Goal: Task Accomplishment & Management: Use online tool/utility

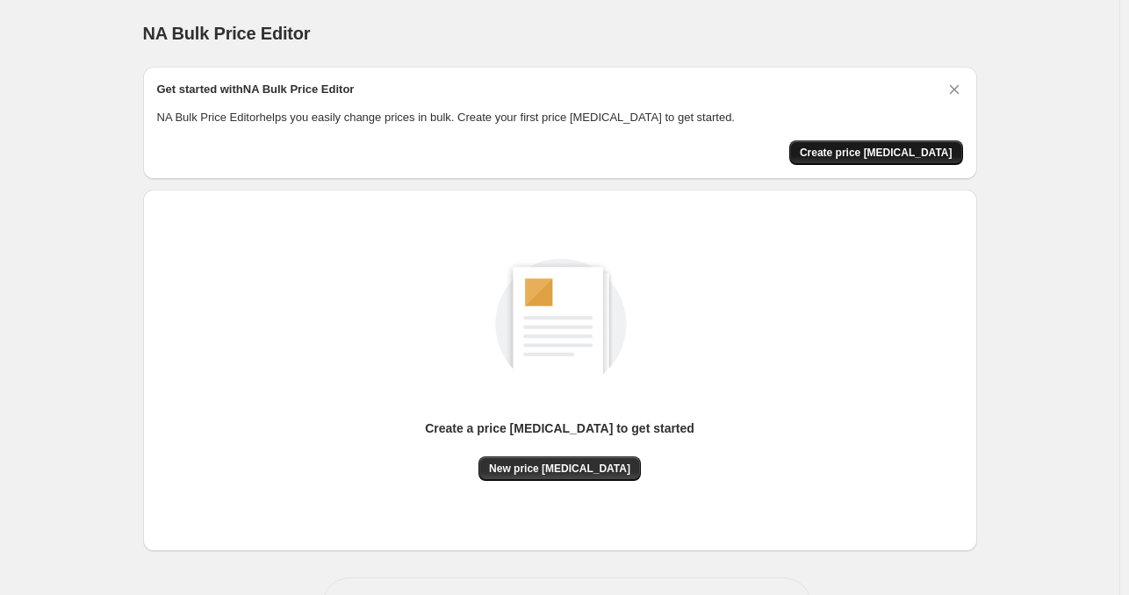
click at [873, 148] on span "Create price [MEDICAL_DATA]" at bounding box center [876, 153] width 153 height 14
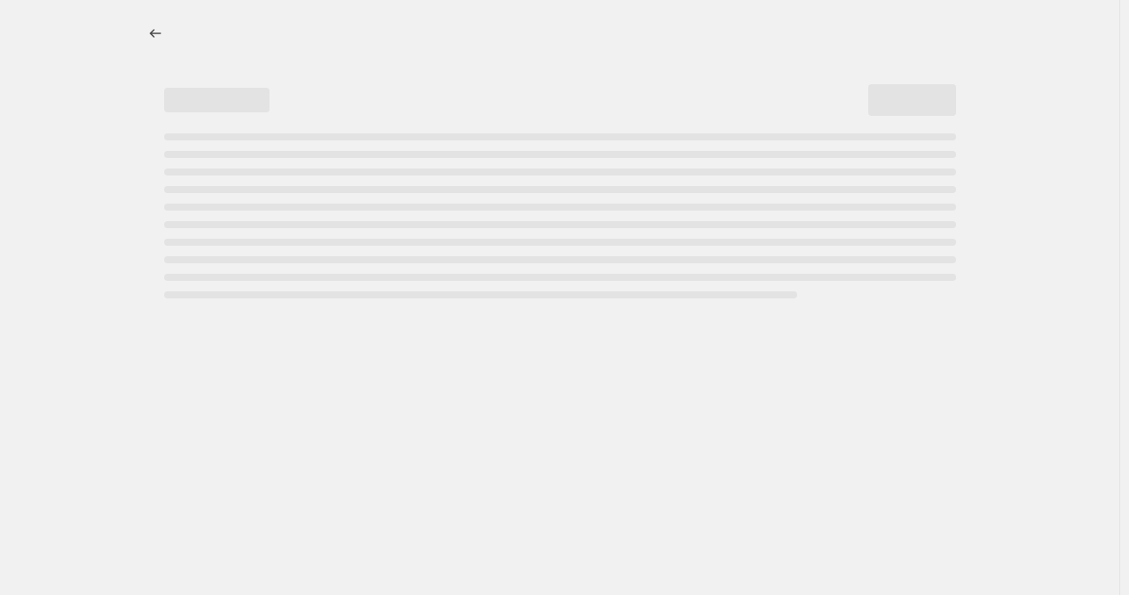
select select "percentage"
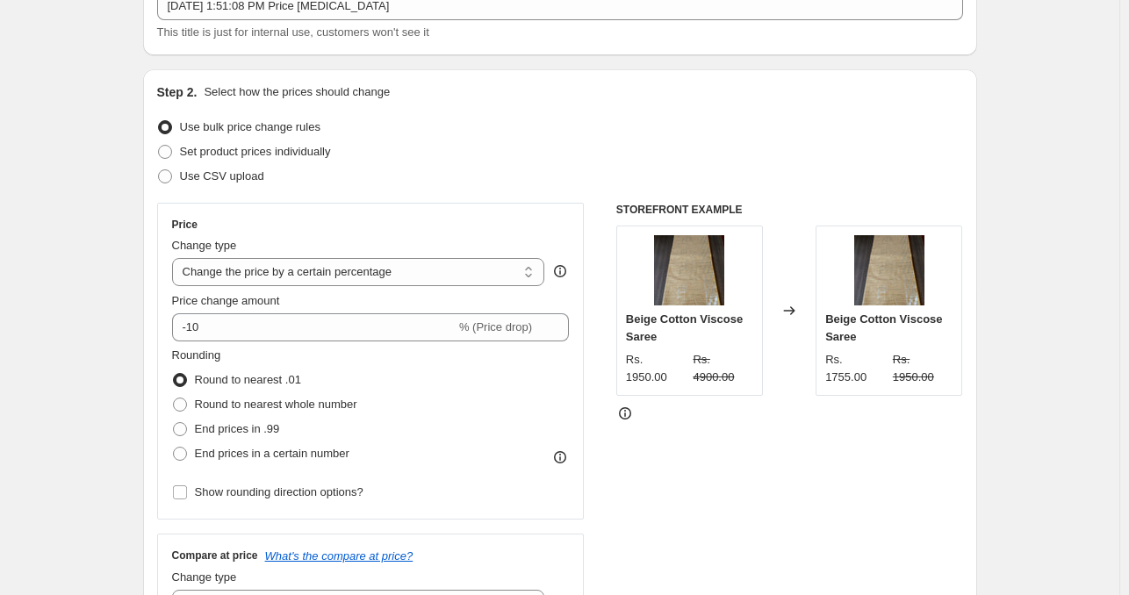
scroll to position [193, 0]
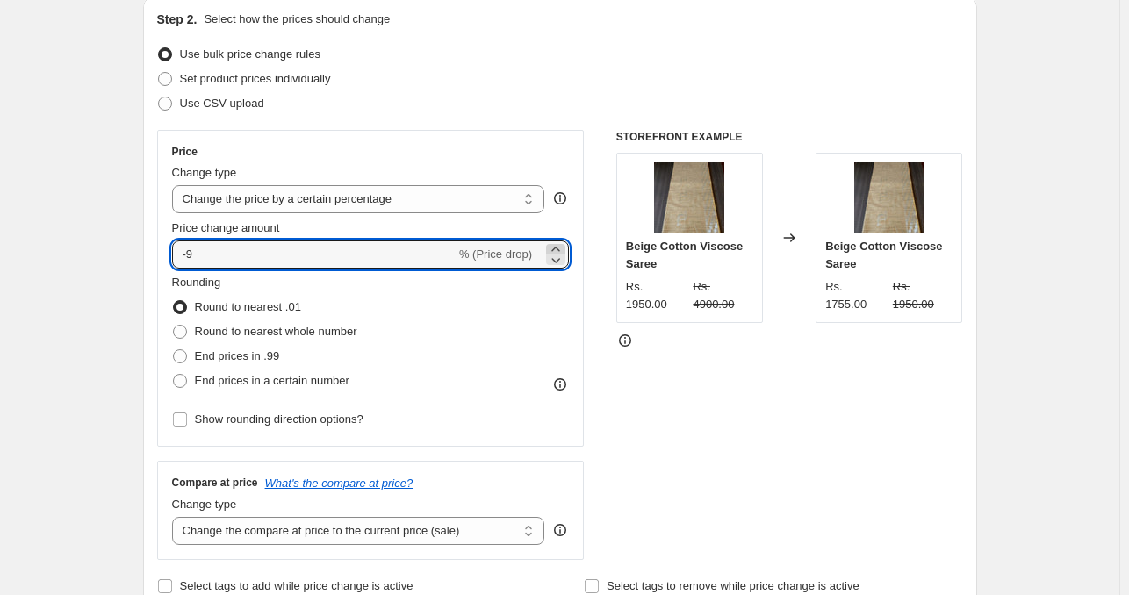
click at [559, 247] on icon at bounding box center [555, 249] width 8 height 4
click at [559, 259] on icon at bounding box center [556, 260] width 18 height 18
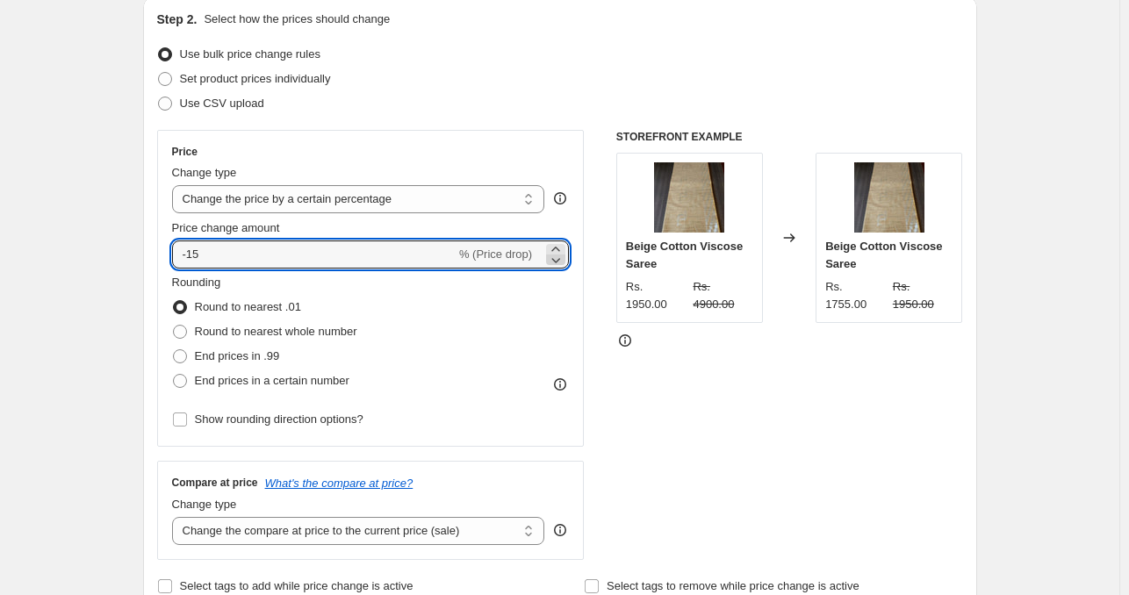
click at [557, 252] on icon at bounding box center [556, 260] width 18 height 18
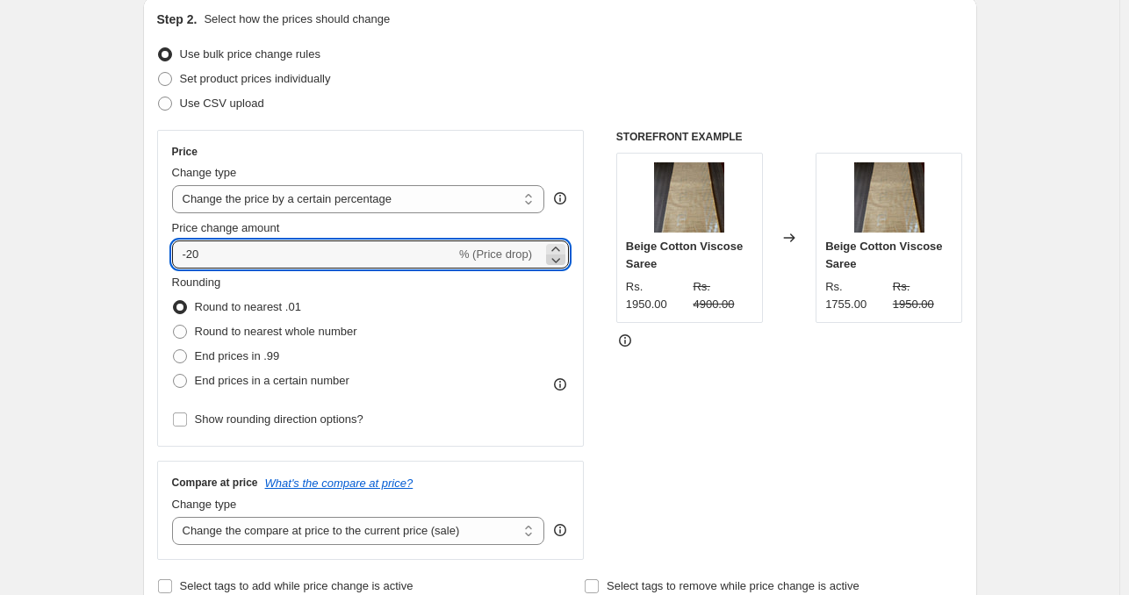
click at [557, 252] on icon at bounding box center [556, 260] width 18 height 18
type input "-2"
type input "1"
type input "50"
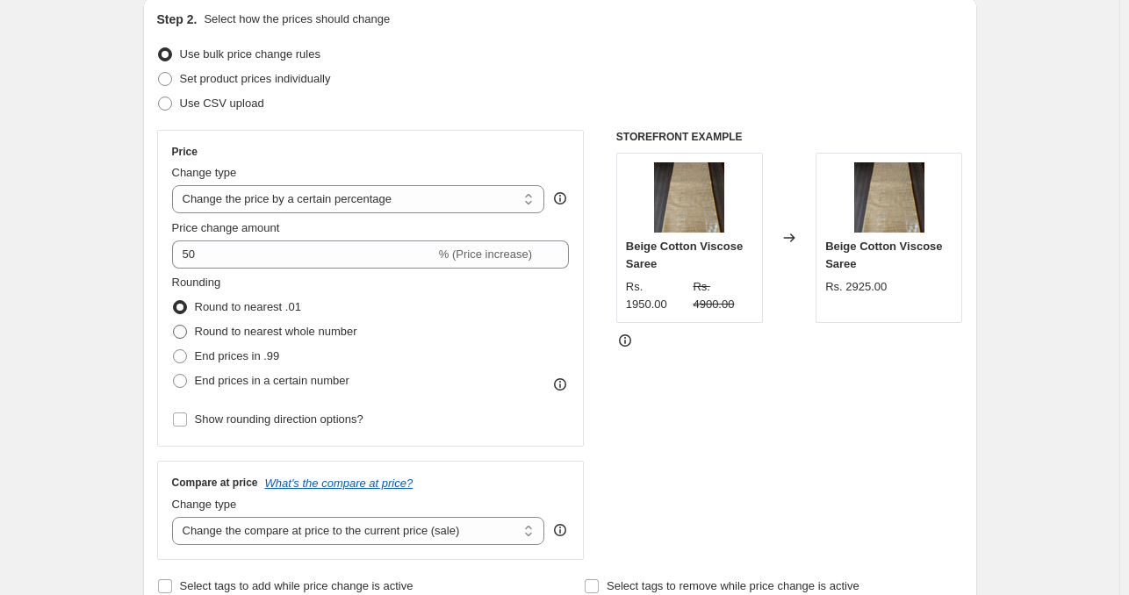
click at [186, 330] on span at bounding box center [180, 332] width 14 height 14
click at [174, 326] on input "Round to nearest whole number" at bounding box center [173, 325] width 1 height 1
radio input "true"
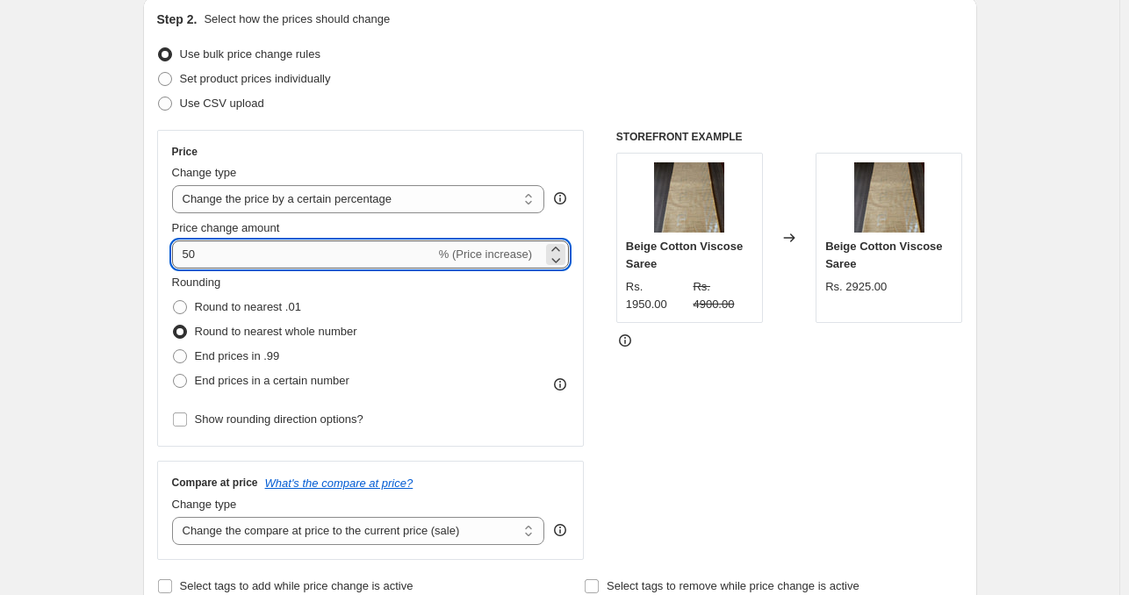
click at [200, 244] on input "50" at bounding box center [303, 255] width 263 height 28
type input "70"
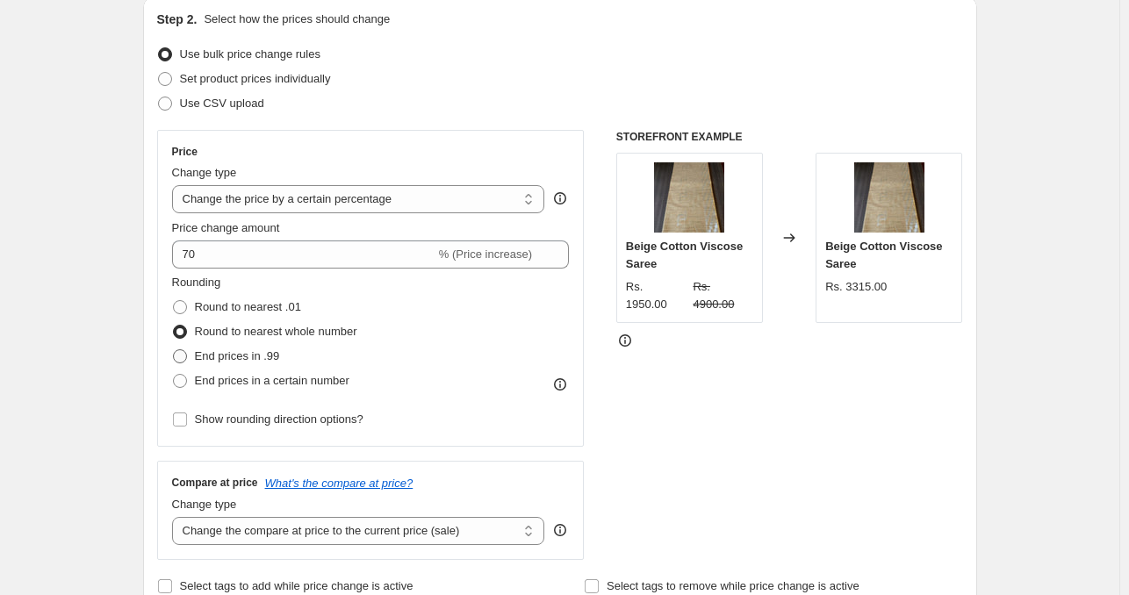
click at [178, 355] on span at bounding box center [180, 356] width 14 height 14
click at [174, 350] on input "End prices in .99" at bounding box center [173, 349] width 1 height 1
radio input "true"
click at [183, 331] on span at bounding box center [180, 332] width 14 height 14
click at [174, 326] on input "Round to nearest whole number" at bounding box center [173, 325] width 1 height 1
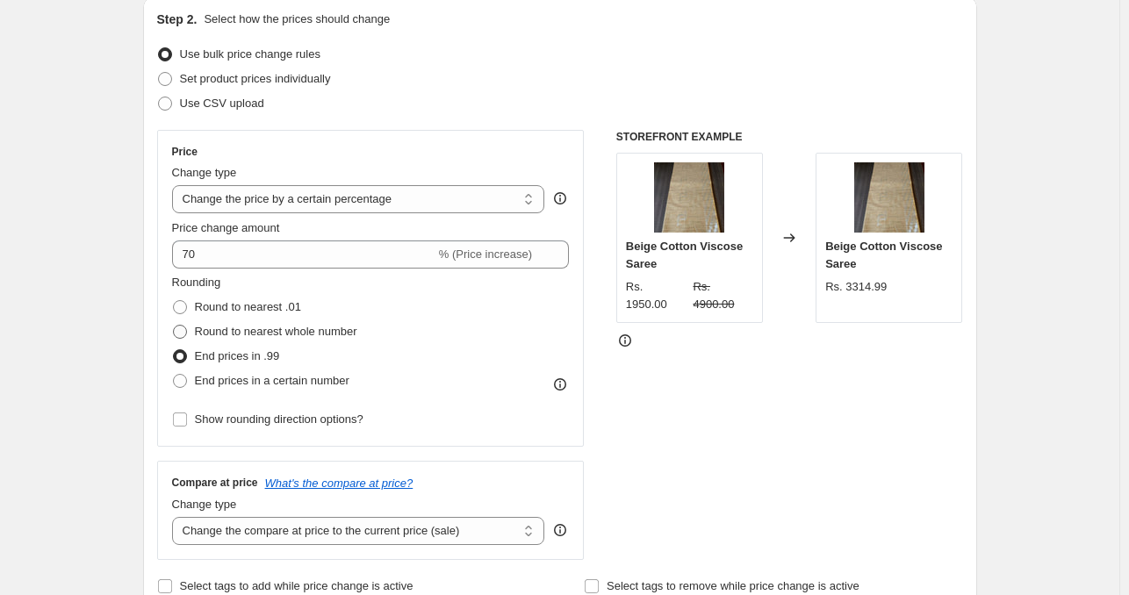
radio input "true"
click at [184, 375] on span at bounding box center [180, 381] width 14 height 14
click at [174, 375] on input "End prices in a certain number" at bounding box center [173, 374] width 1 height 1
radio input "true"
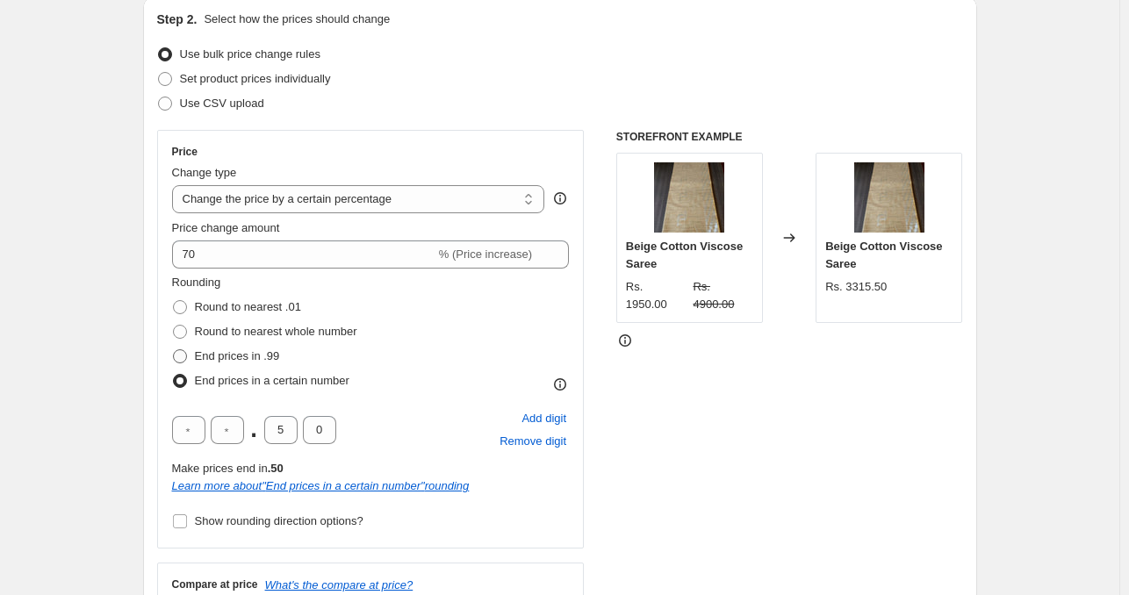
click at [182, 353] on span at bounding box center [180, 356] width 14 height 14
click at [174, 350] on input "End prices in .99" at bounding box center [173, 349] width 1 height 1
radio input "true"
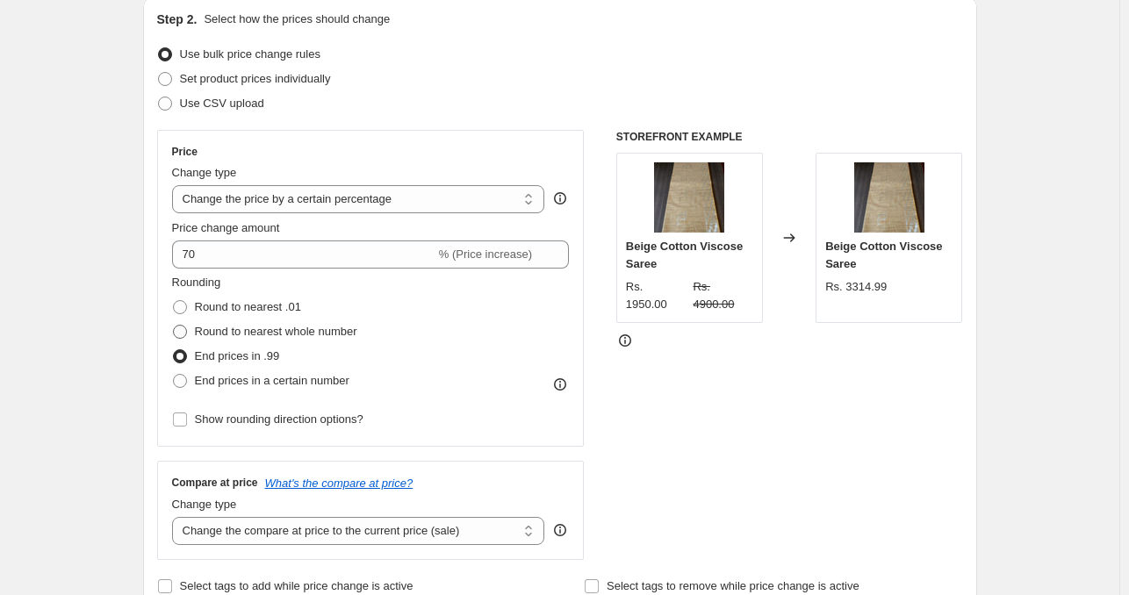
click at [185, 328] on span at bounding box center [180, 332] width 14 height 14
click at [174, 326] on input "Round to nearest whole number" at bounding box center [173, 325] width 1 height 1
radio input "true"
click at [185, 378] on span at bounding box center [180, 381] width 14 height 14
click at [174, 375] on input "End prices in a certain number" at bounding box center [173, 374] width 1 height 1
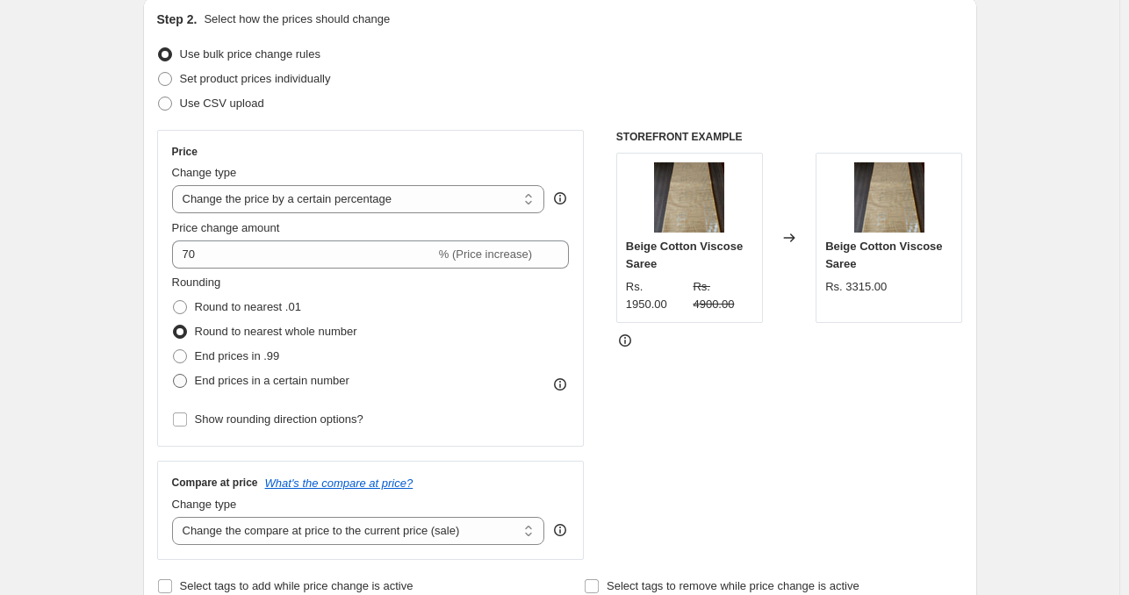
radio input "true"
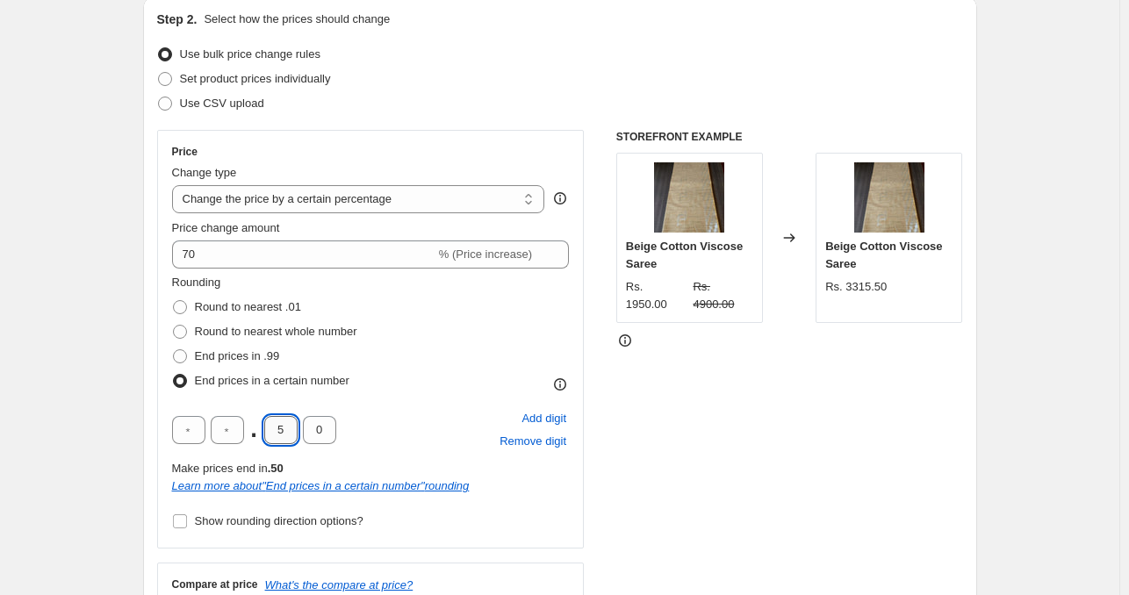
click at [284, 431] on input "5" at bounding box center [280, 430] width 33 height 28
type input "0"
click at [190, 429] on input "text" at bounding box center [188, 430] width 33 height 28
type input "5"
type input "0"
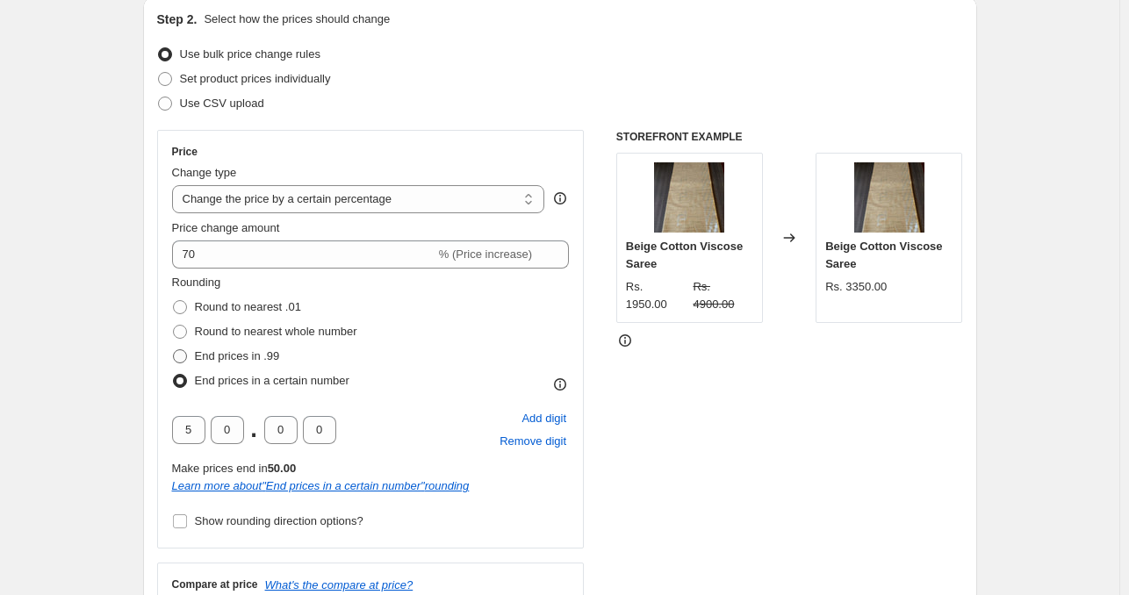
click at [184, 356] on span at bounding box center [180, 356] width 14 height 14
click at [174, 350] on input "End prices in .99" at bounding box center [173, 349] width 1 height 1
radio input "true"
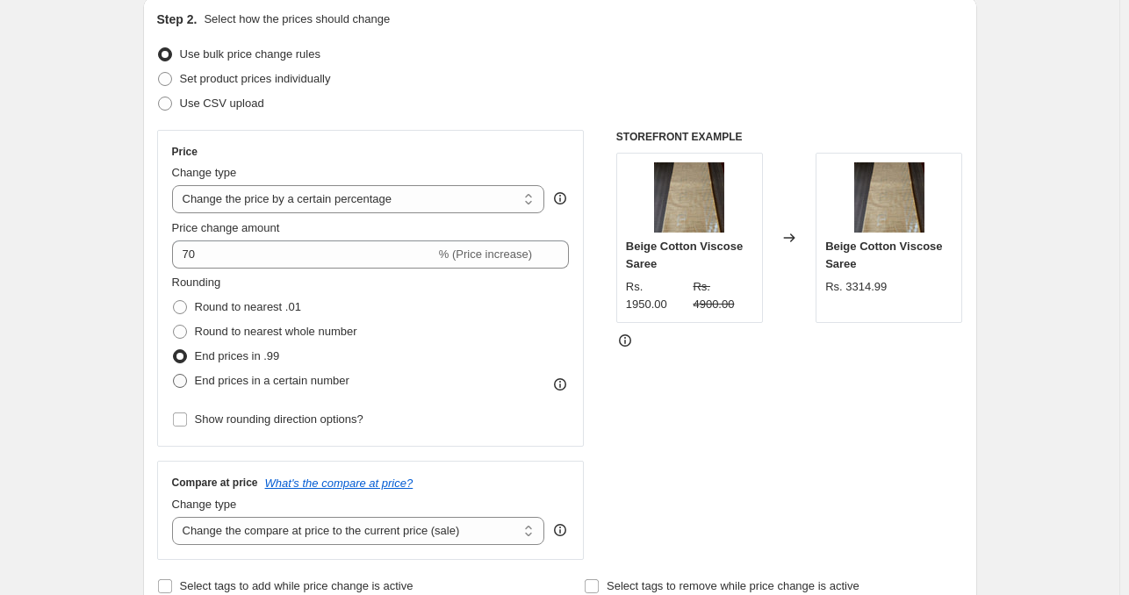
click at [185, 386] on span at bounding box center [180, 381] width 14 height 14
click at [174, 375] on input "End prices in a certain number" at bounding box center [173, 374] width 1 height 1
radio input "true"
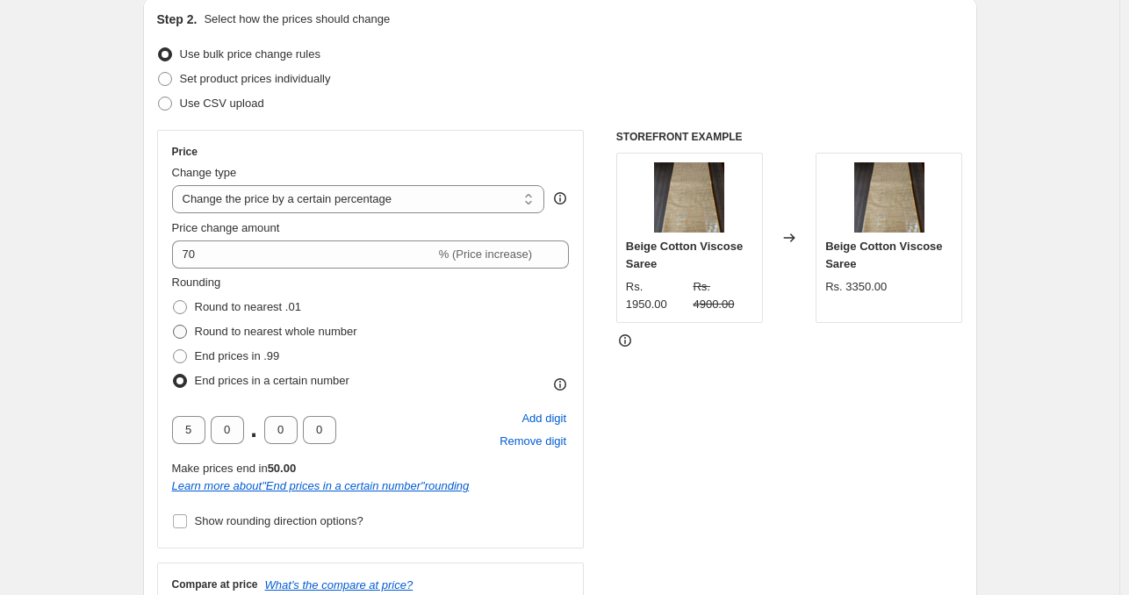
click at [186, 329] on span at bounding box center [180, 332] width 14 height 14
click at [174, 326] on input "Round to nearest whole number" at bounding box center [173, 325] width 1 height 1
radio input "true"
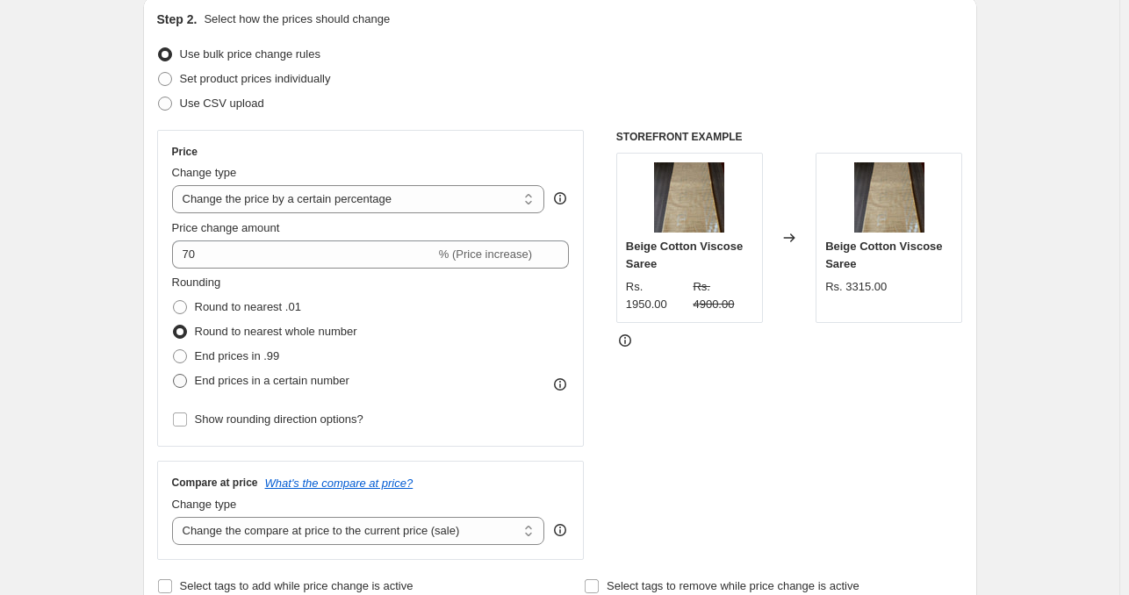
click at [183, 378] on span at bounding box center [180, 381] width 14 height 14
click at [174, 375] on input "End prices in a certain number" at bounding box center [173, 374] width 1 height 1
radio input "true"
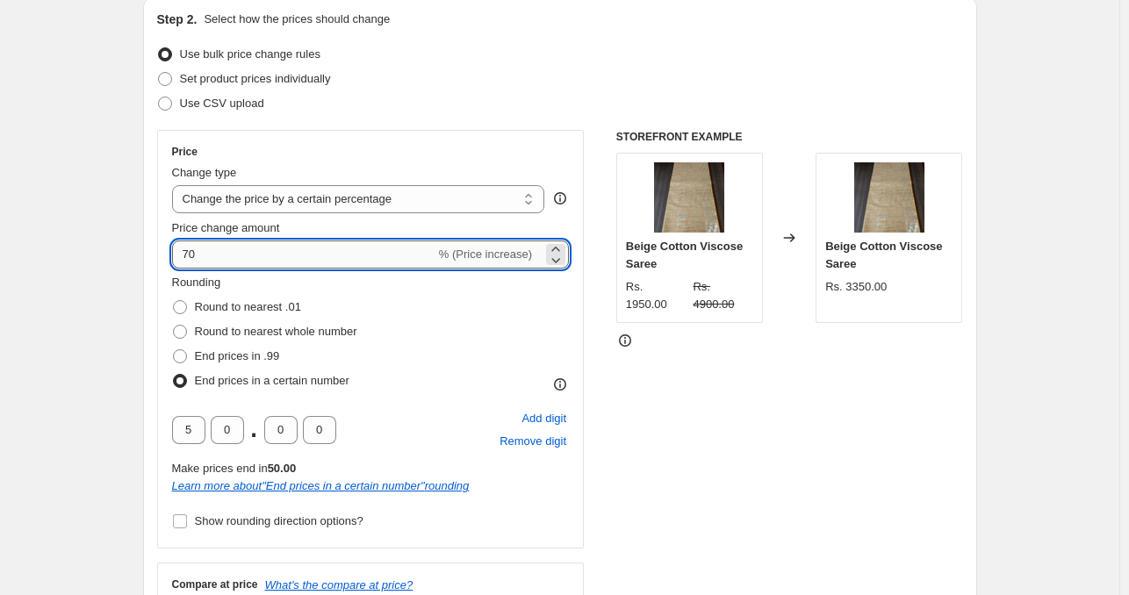
click at [200, 248] on input "70" at bounding box center [303, 255] width 263 height 28
type input "90"
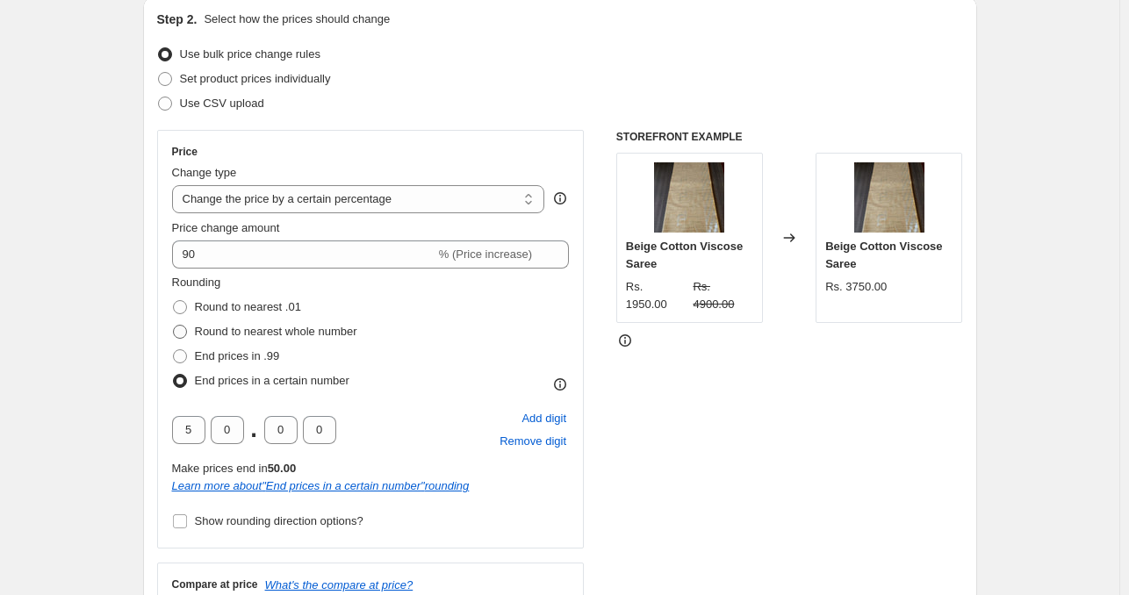
click at [179, 327] on span at bounding box center [180, 332] width 14 height 14
click at [174, 326] on input "Round to nearest whole number" at bounding box center [173, 325] width 1 height 1
radio input "true"
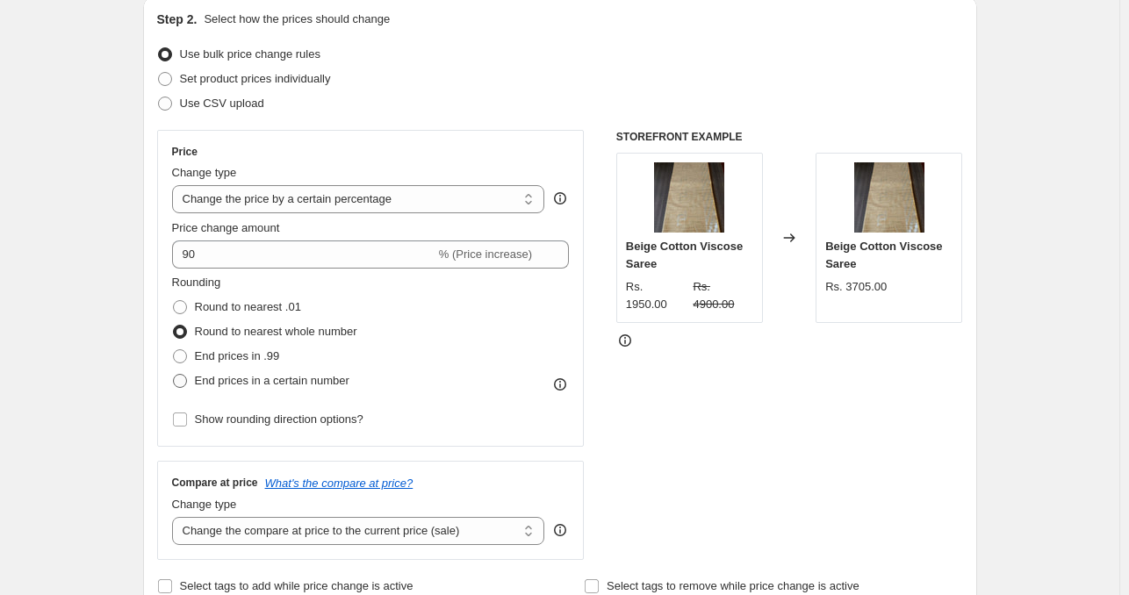
click at [184, 379] on span at bounding box center [180, 381] width 14 height 14
click at [174, 375] on input "End prices in a certain number" at bounding box center [173, 374] width 1 height 1
radio input "true"
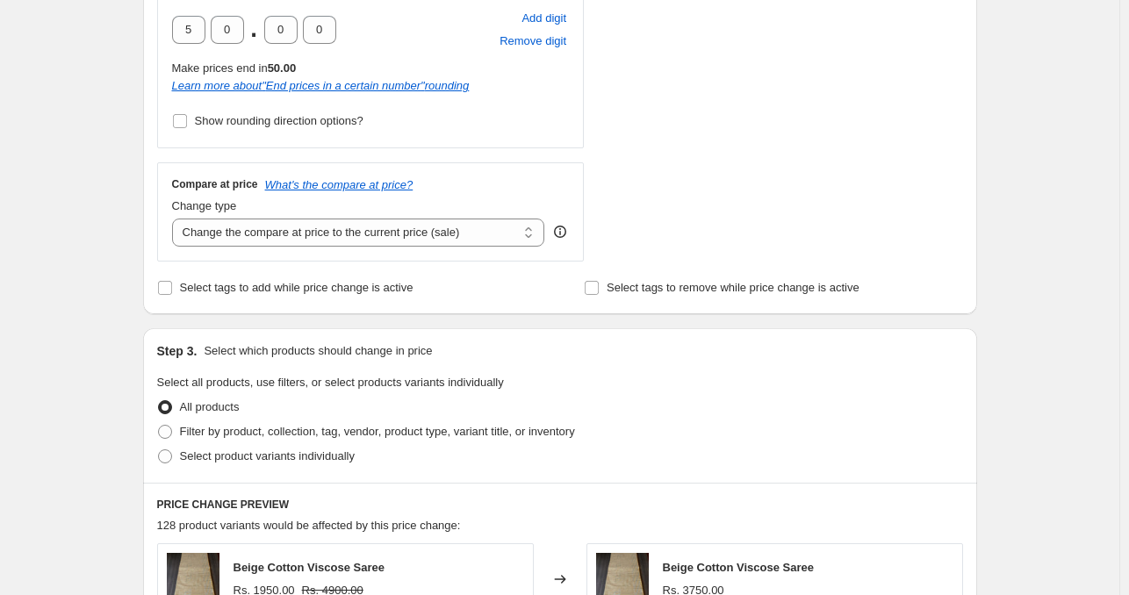
scroll to position [339, 0]
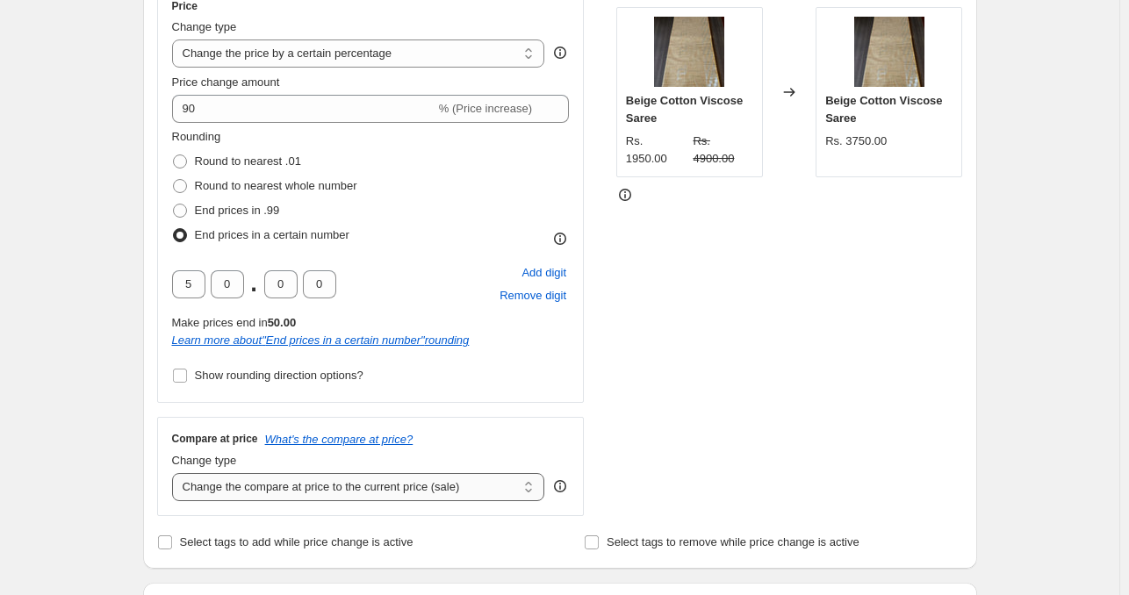
click at [428, 485] on select "Change the compare at price to the current price (sale) Change the compare at p…" at bounding box center [358, 487] width 373 height 28
click at [176, 473] on select "Change the compare at price to the current price (sale) Change the compare at p…" at bounding box center [358, 487] width 373 height 28
click at [383, 490] on select "Change the compare at price to the current price (sale) Change the compare at p…" at bounding box center [358, 487] width 373 height 28
click at [365, 481] on select "Change the compare at price to the current price (sale) Change the compare at p…" at bounding box center [358, 487] width 373 height 28
select select "percentage"
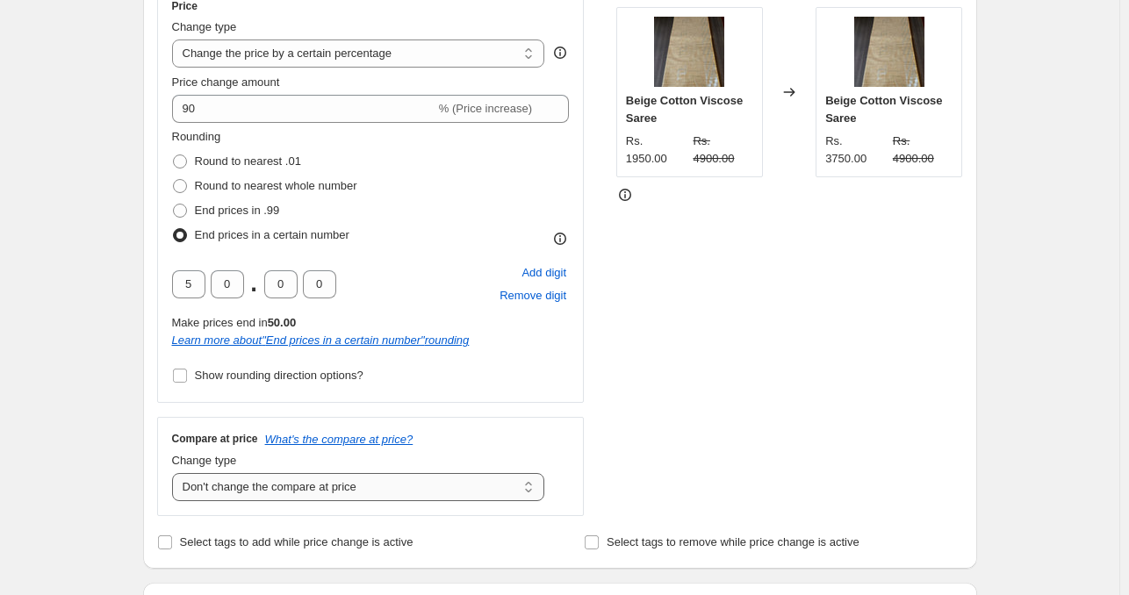
click at [176, 473] on select "Change the compare at price to the current price (sale) Change the compare at p…" at bounding box center [358, 487] width 373 height 28
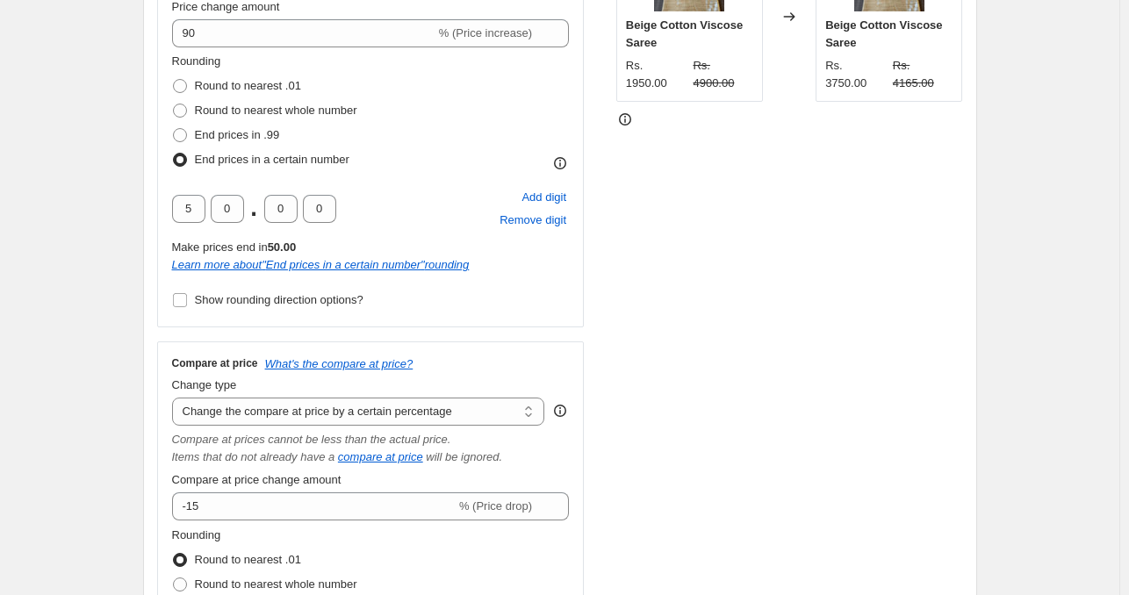
scroll to position [412, 0]
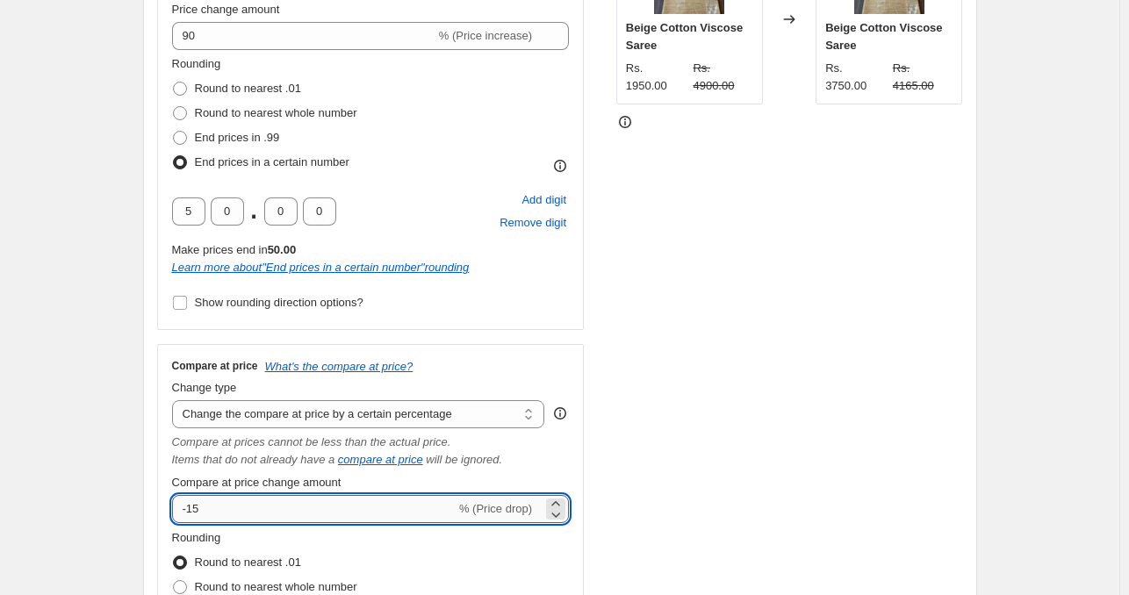
click at [295, 510] on input "-15" at bounding box center [314, 509] width 284 height 28
type input "-1"
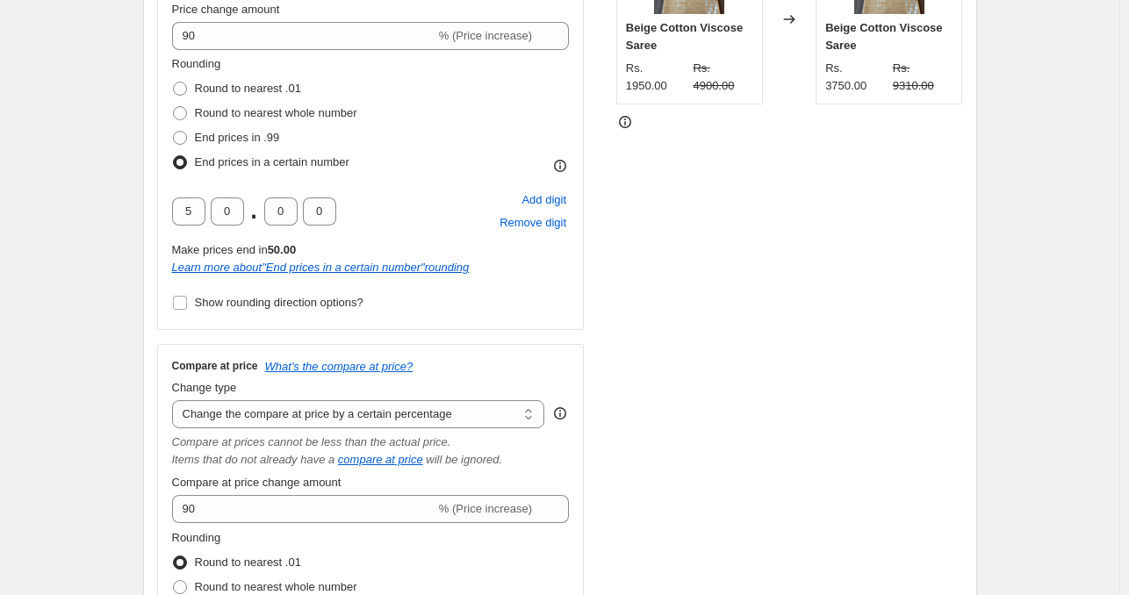
click at [580, 456] on div "Compare at price What's the compare at price? Change type Change the compare at…" at bounding box center [370, 523] width 427 height 358
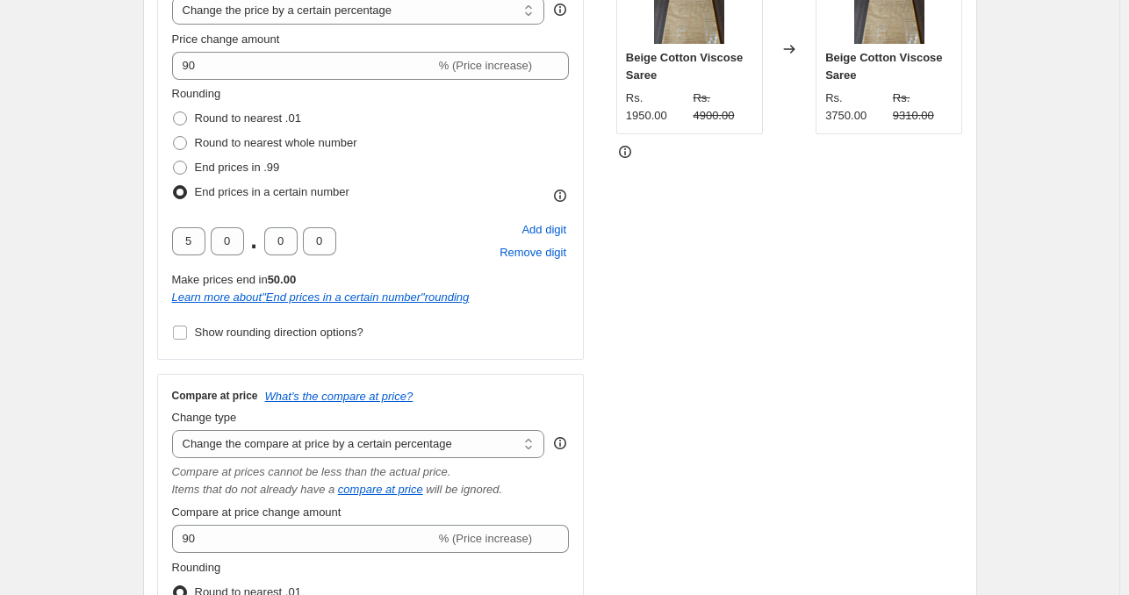
scroll to position [423, 0]
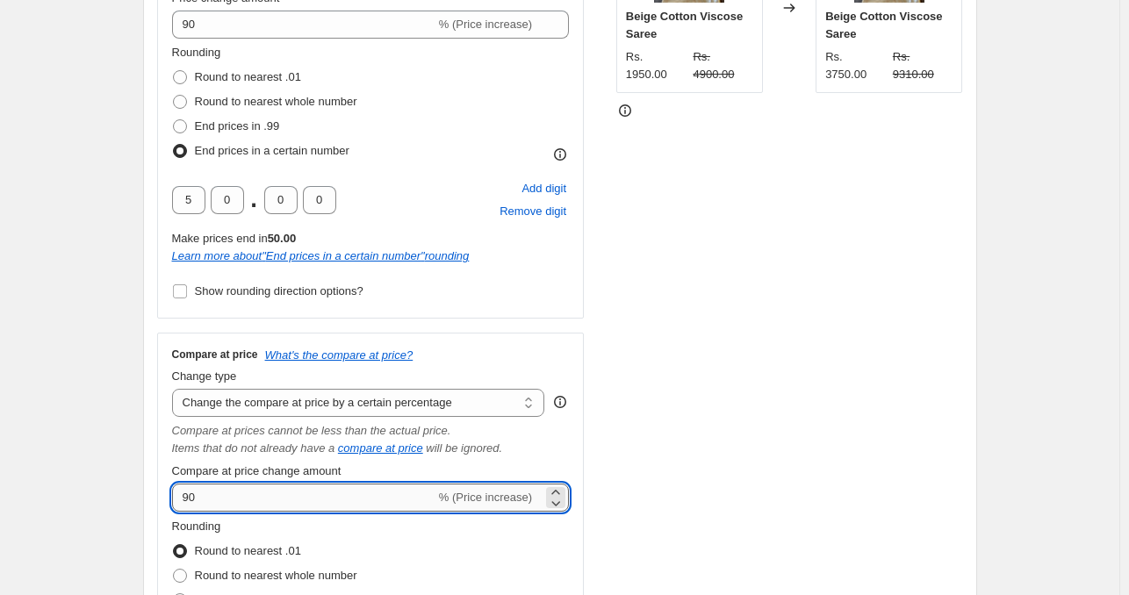
click at [200, 501] on input "90" at bounding box center [303, 498] width 263 height 28
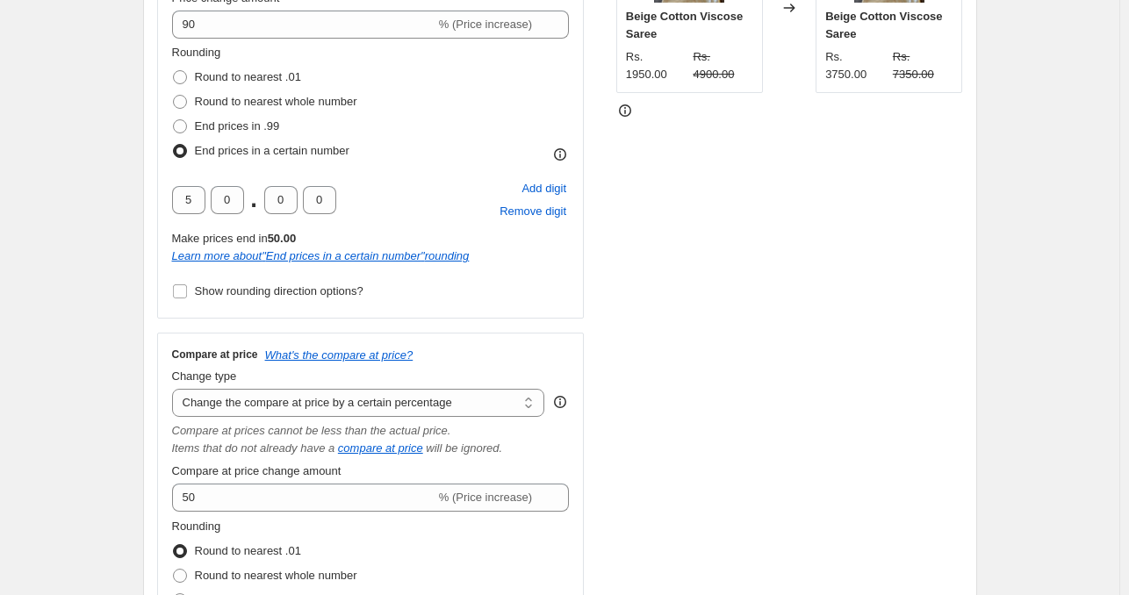
click at [636, 324] on div "STOREFRONT EXAMPLE Beige Cotton Viscose Saree Rs. 1950.00 Rs. 4900.00 Changed t…" at bounding box center [789, 295] width 347 height 791
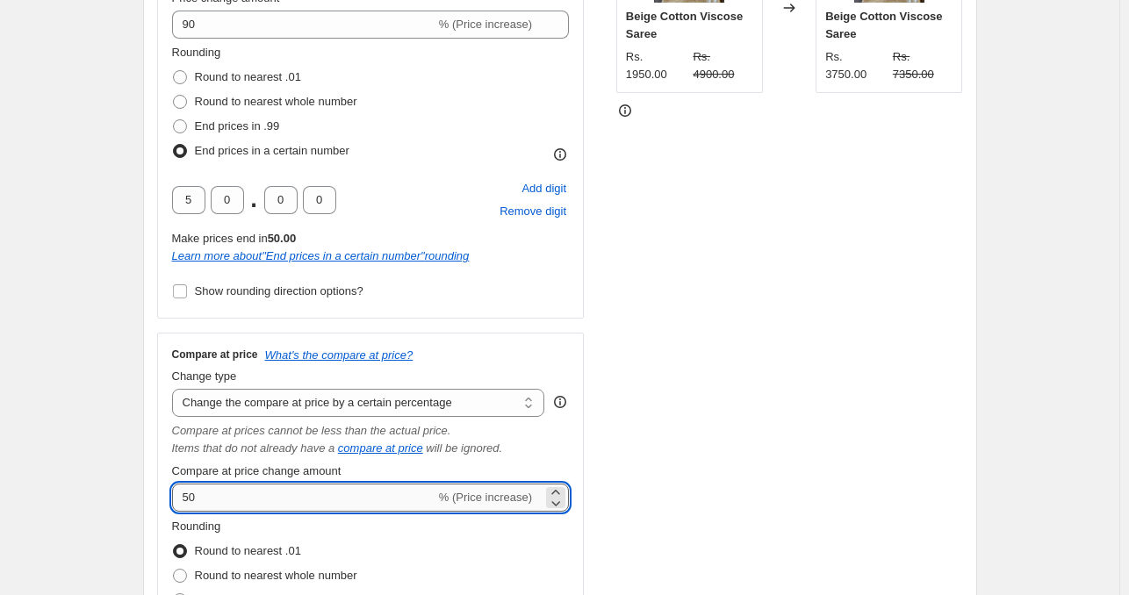
click at [202, 498] on input "50" at bounding box center [303, 498] width 263 height 28
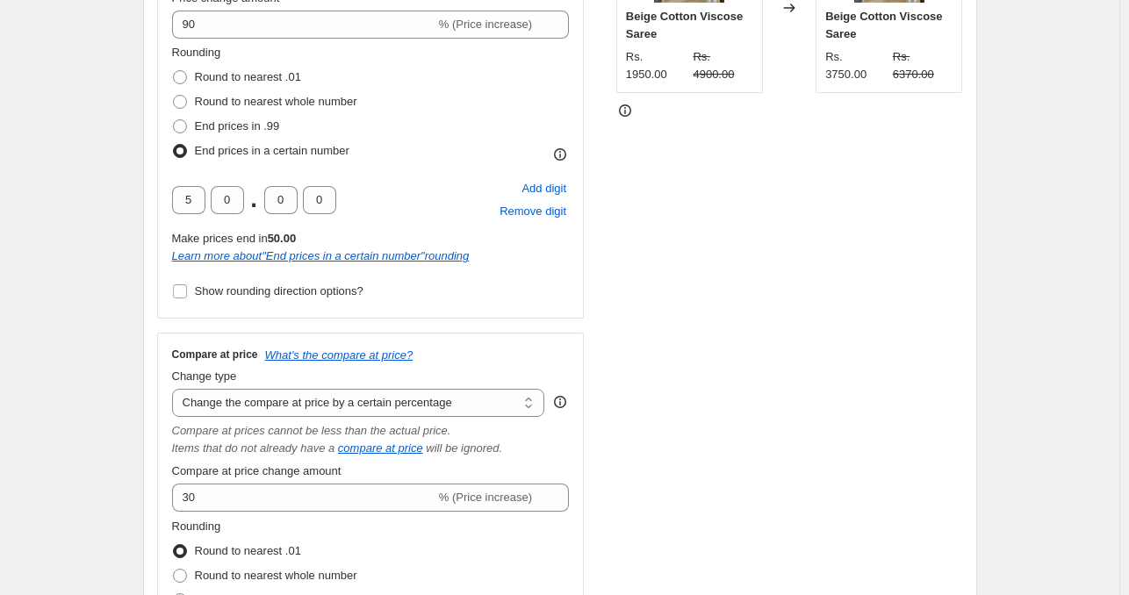
click at [592, 284] on div "Price Change type Change the price to a certain amount Change the price by a ce…" at bounding box center [560, 295] width 806 height 791
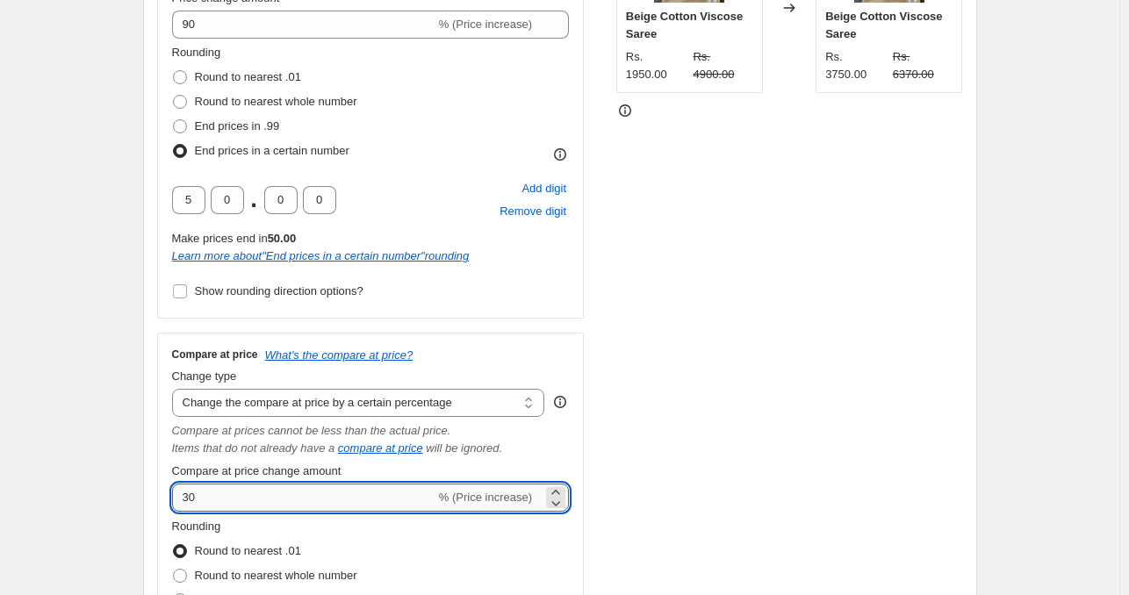
click at [200, 501] on input "30" at bounding box center [303, 498] width 263 height 28
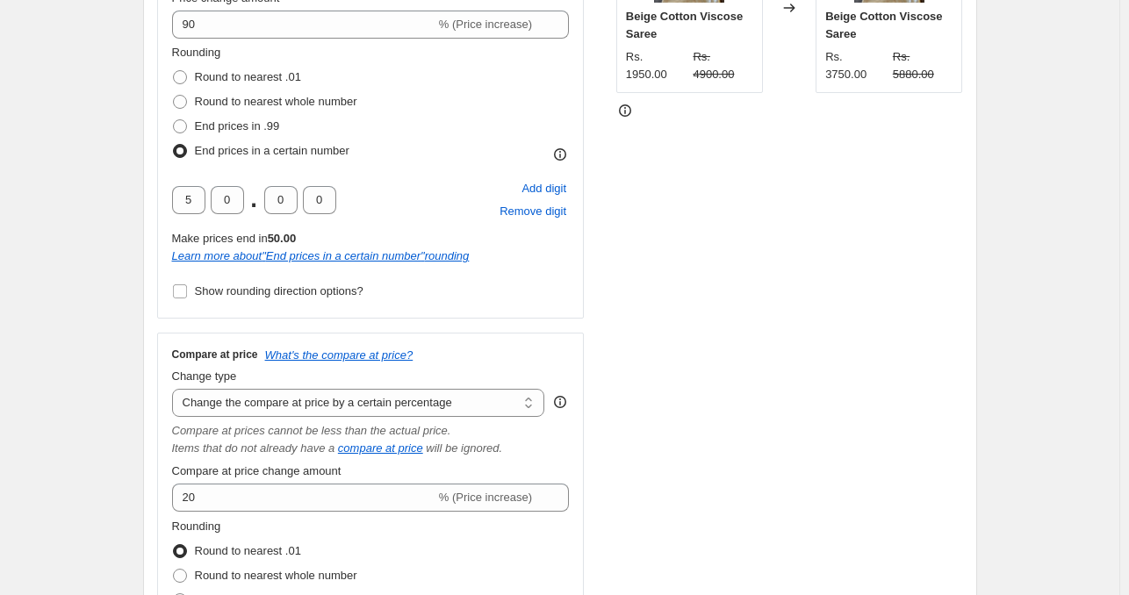
click at [601, 308] on div "Price Change type Change the price to a certain amount Change the price by a ce…" at bounding box center [560, 295] width 806 height 791
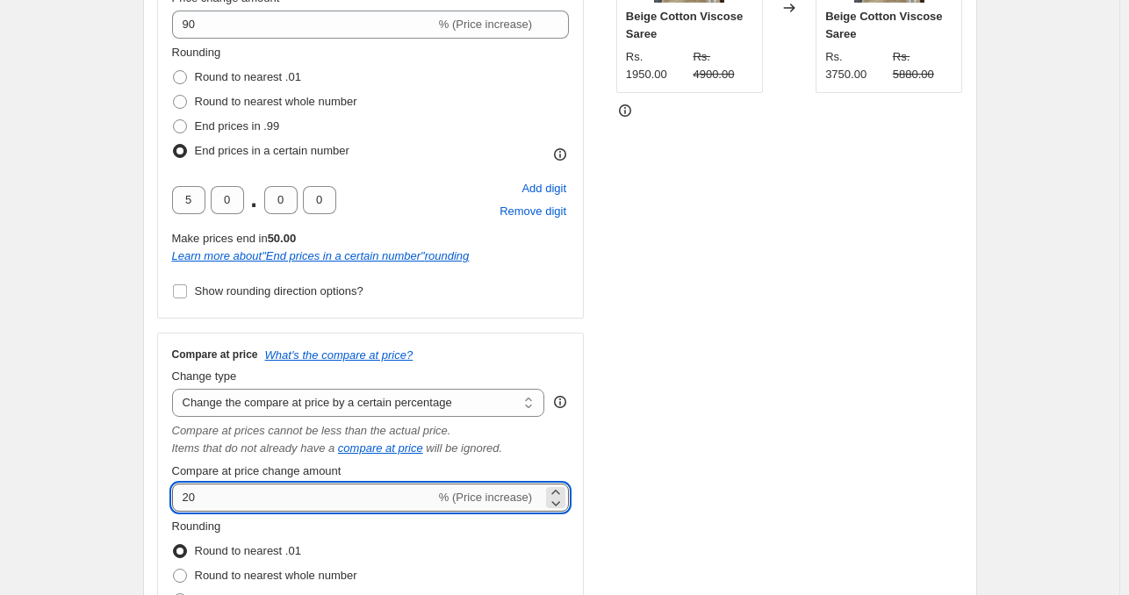
click at [226, 495] on input "20" at bounding box center [303, 498] width 263 height 28
type input "25"
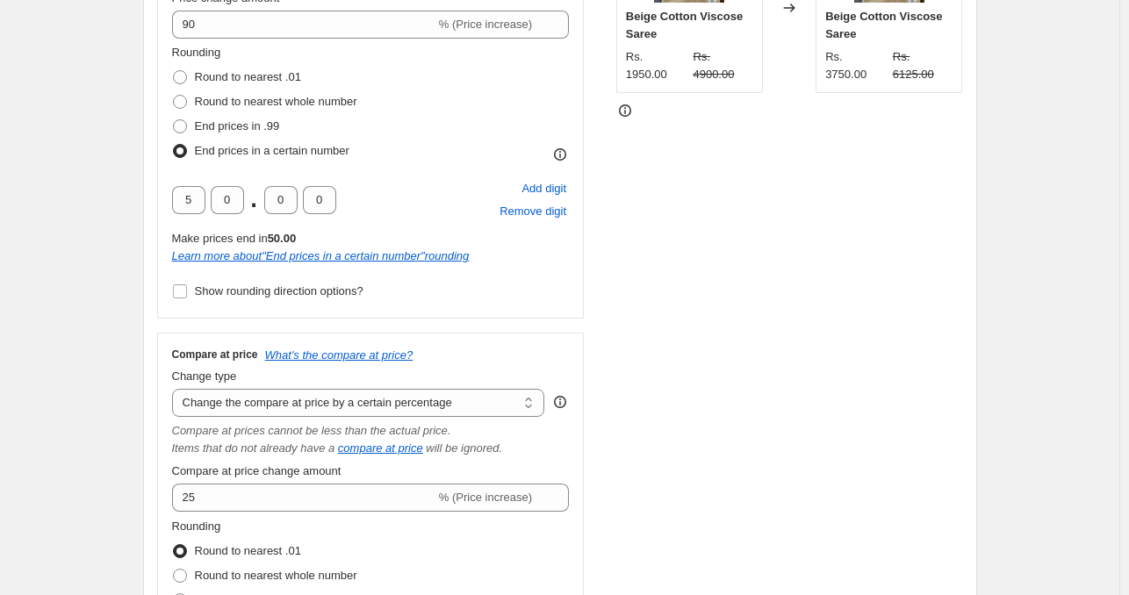
click at [605, 313] on div "Price Change type Change the price to a certain amount Change the price by a ce…" at bounding box center [560, 295] width 806 height 791
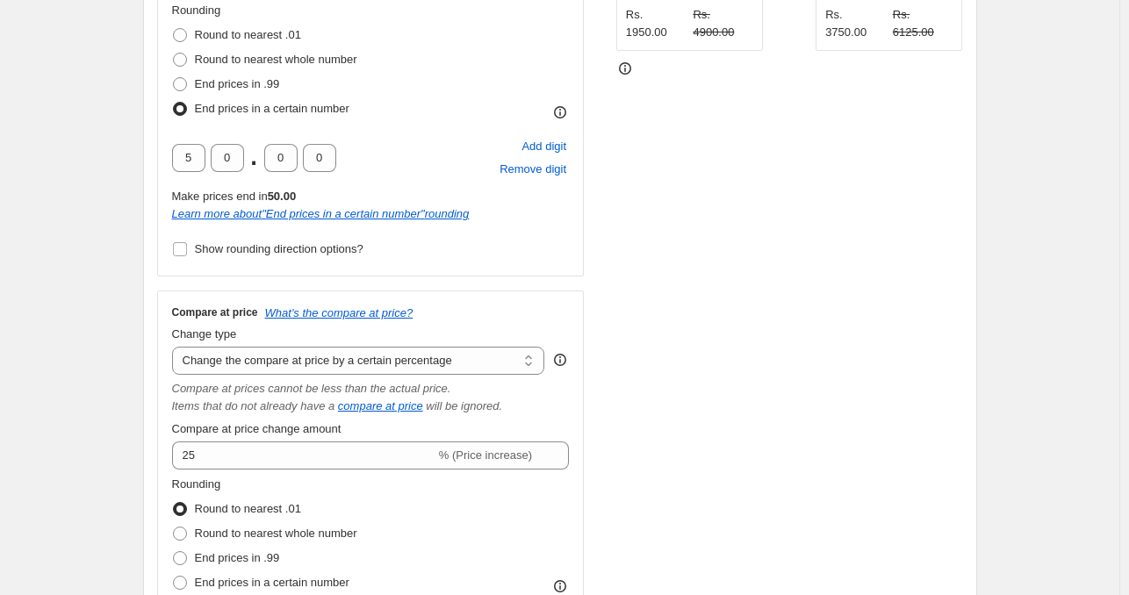
scroll to position [537, 0]
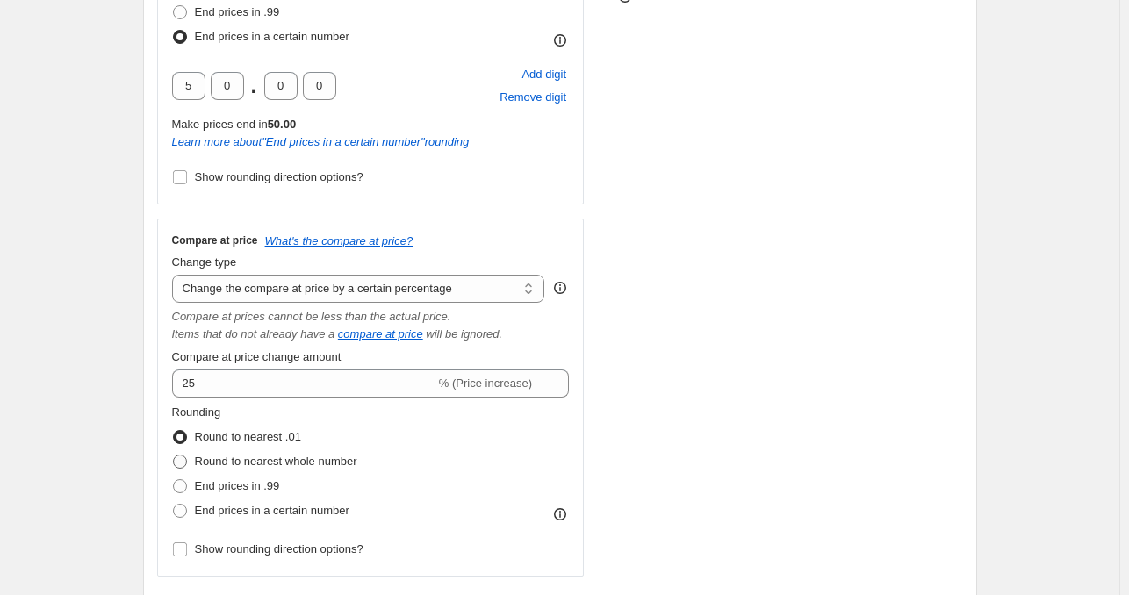
click at [184, 462] on span at bounding box center [180, 462] width 14 height 14
click at [174, 456] on input "Round to nearest whole number" at bounding box center [173, 455] width 1 height 1
radio input "true"
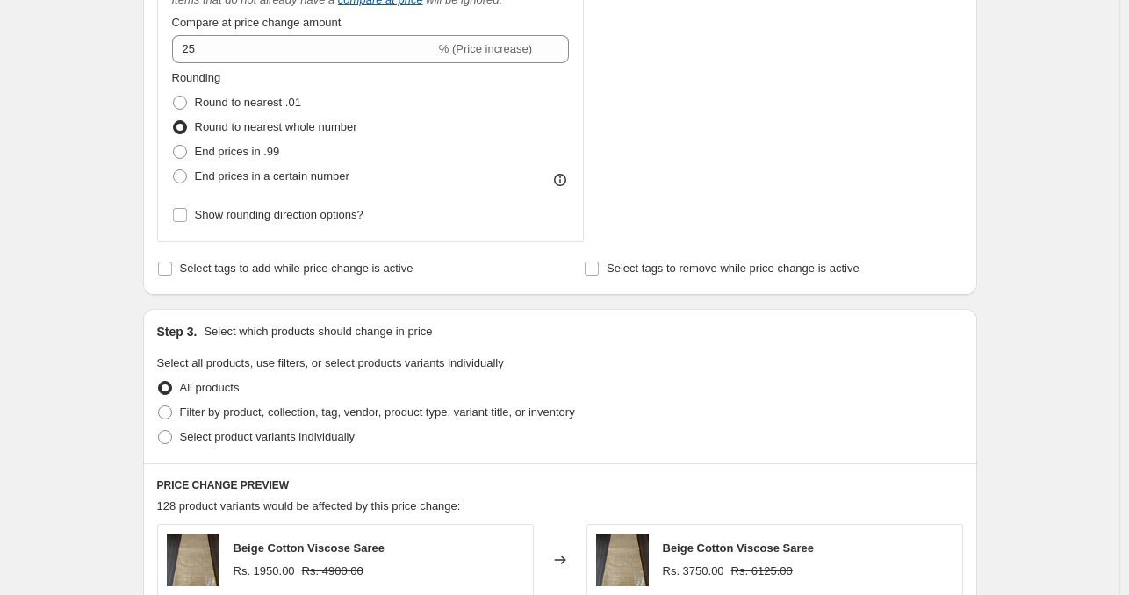
scroll to position [877, 0]
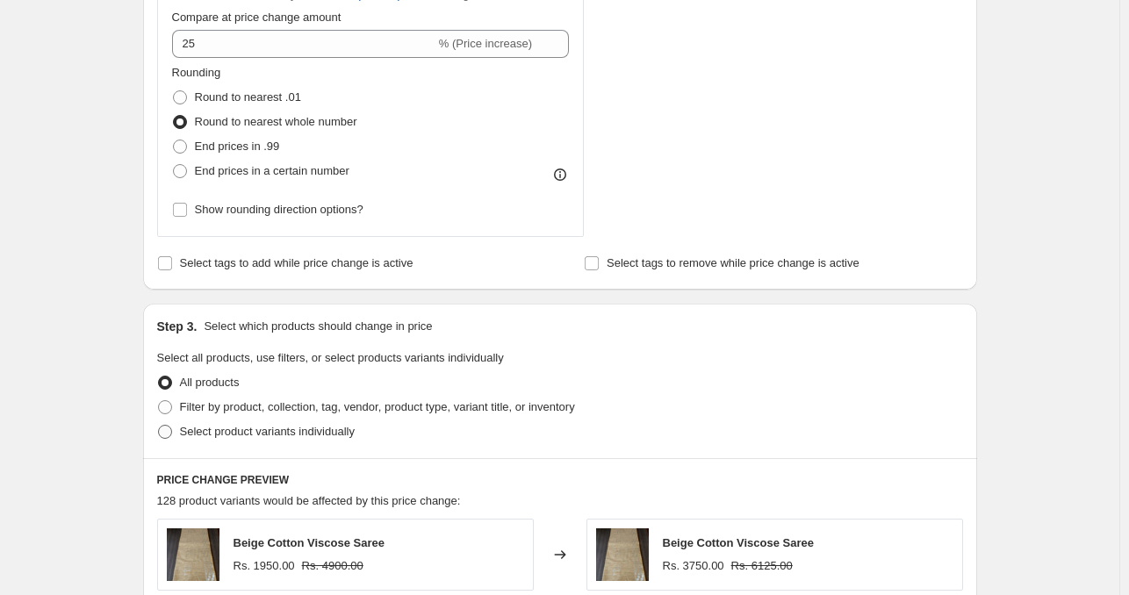
click at [172, 436] on span at bounding box center [165, 432] width 14 height 14
click at [159, 426] on input "Select product variants individually" at bounding box center [158, 425] width 1 height 1
radio input "true"
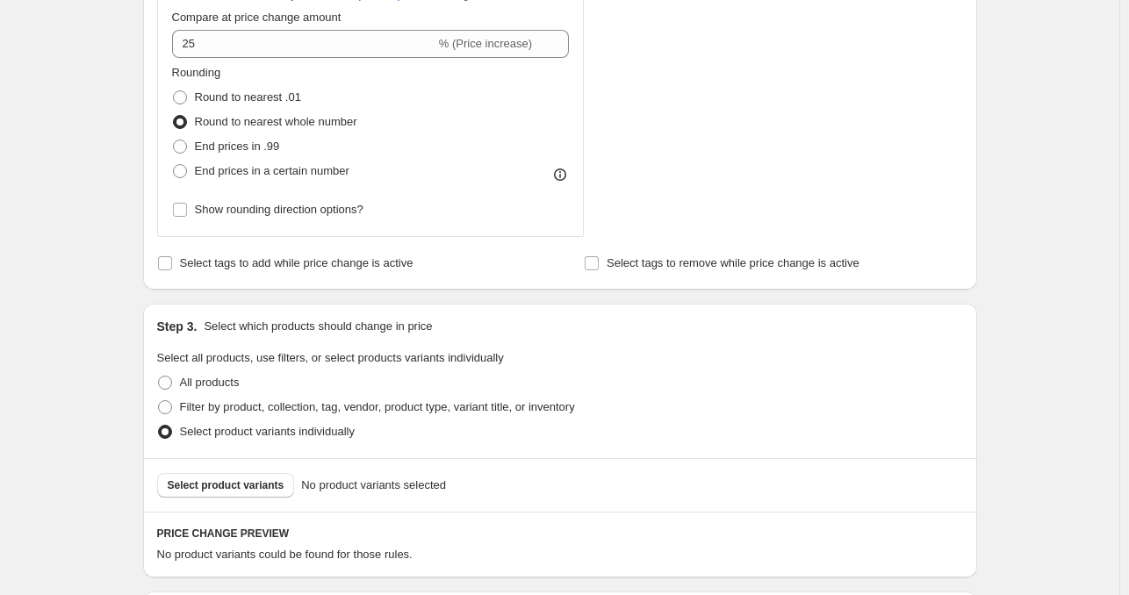
scroll to position [1131, 0]
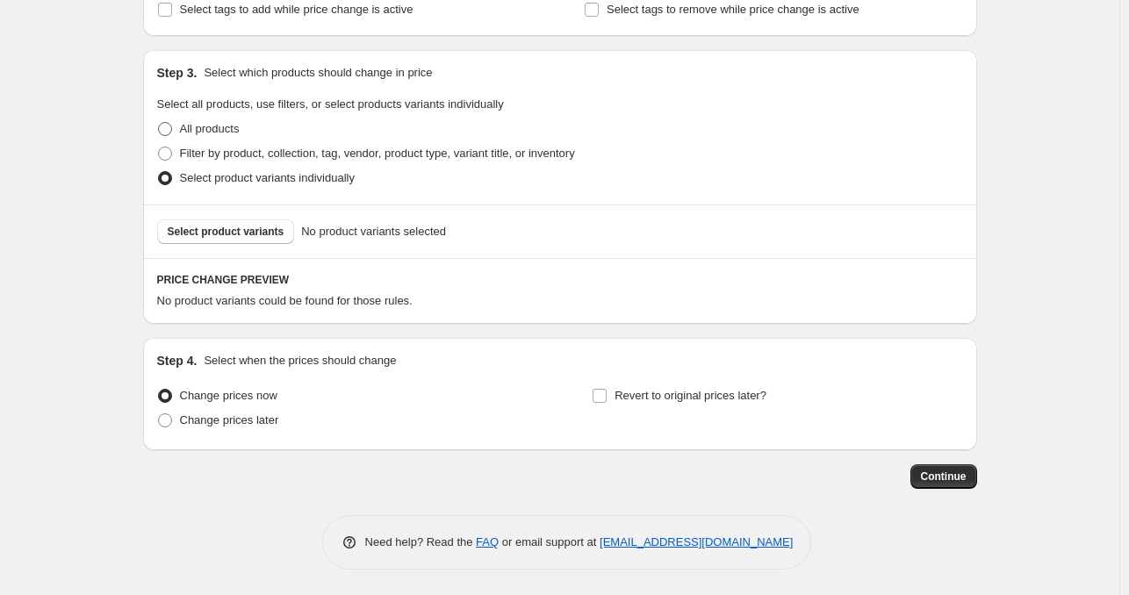
click at [169, 131] on span at bounding box center [165, 129] width 14 height 14
click at [159, 123] on input "All products" at bounding box center [158, 122] width 1 height 1
radio input "true"
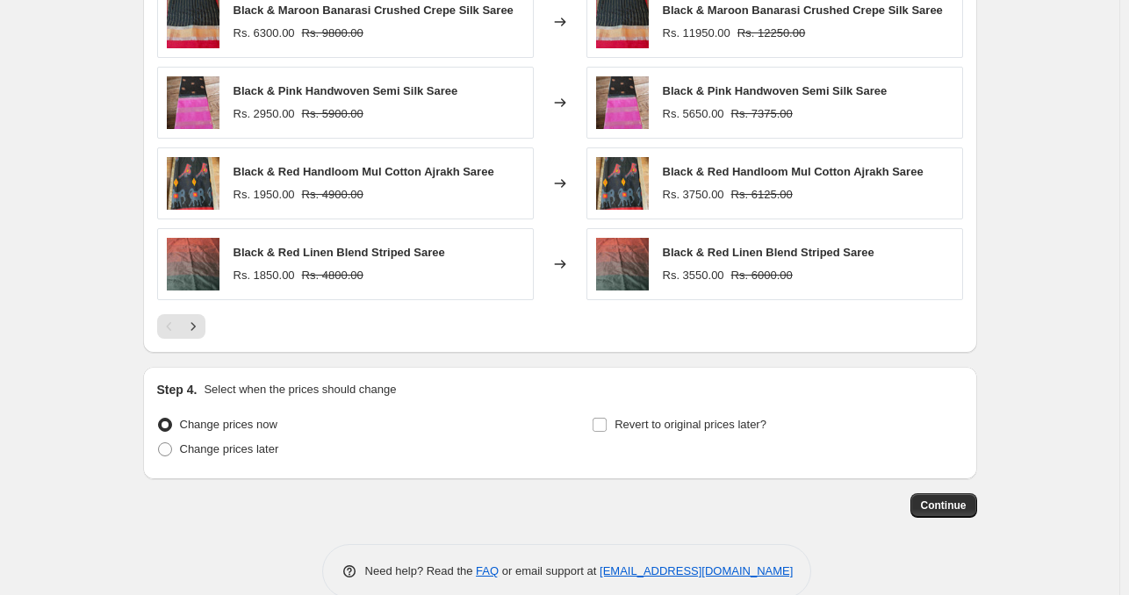
scroll to position [1519, 0]
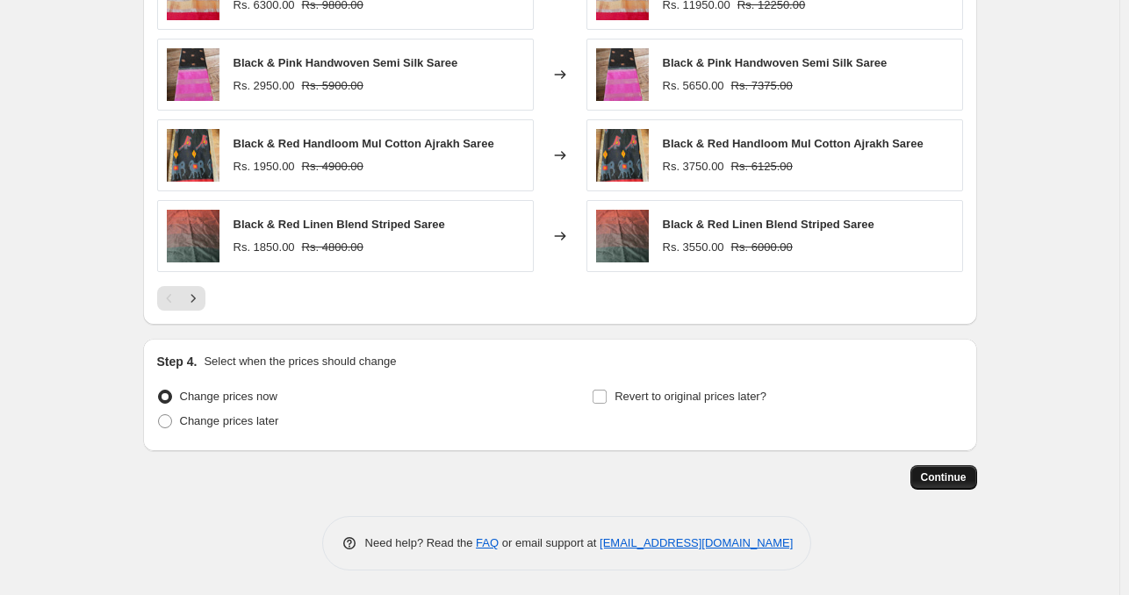
click at [941, 471] on span "Continue" at bounding box center [944, 478] width 46 height 14
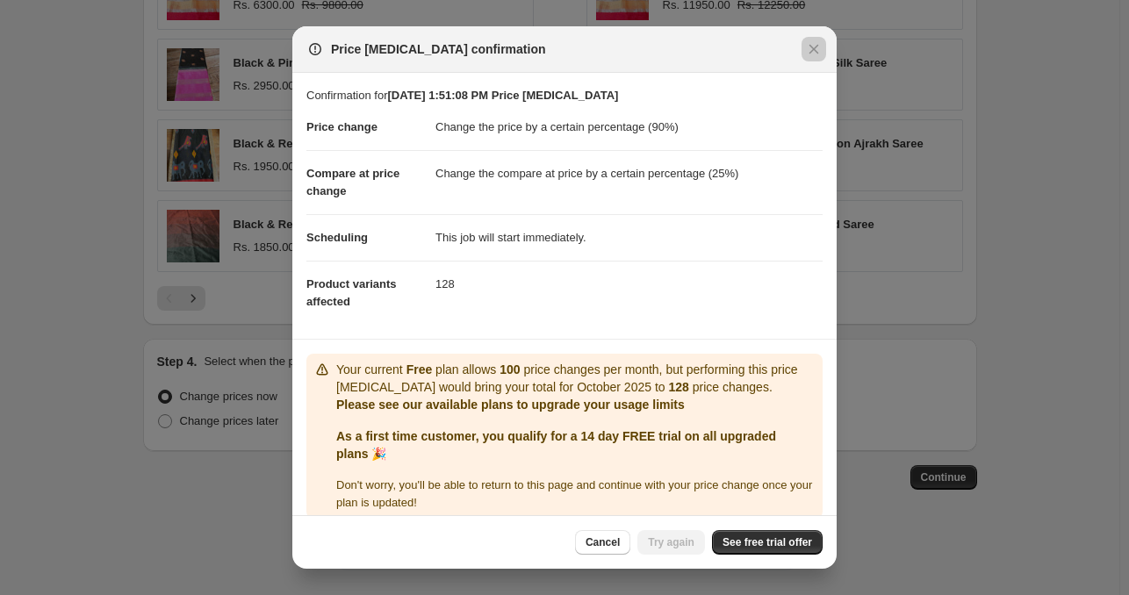
click at [843, 421] on div at bounding box center [564, 297] width 1129 height 595
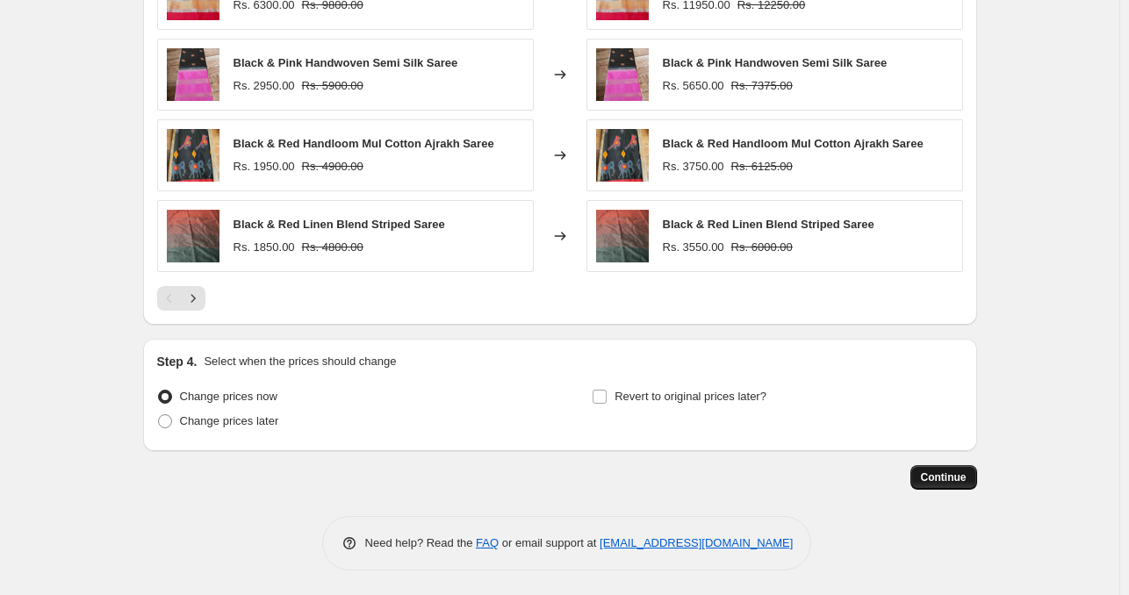
click at [938, 471] on span "Continue" at bounding box center [944, 478] width 46 height 14
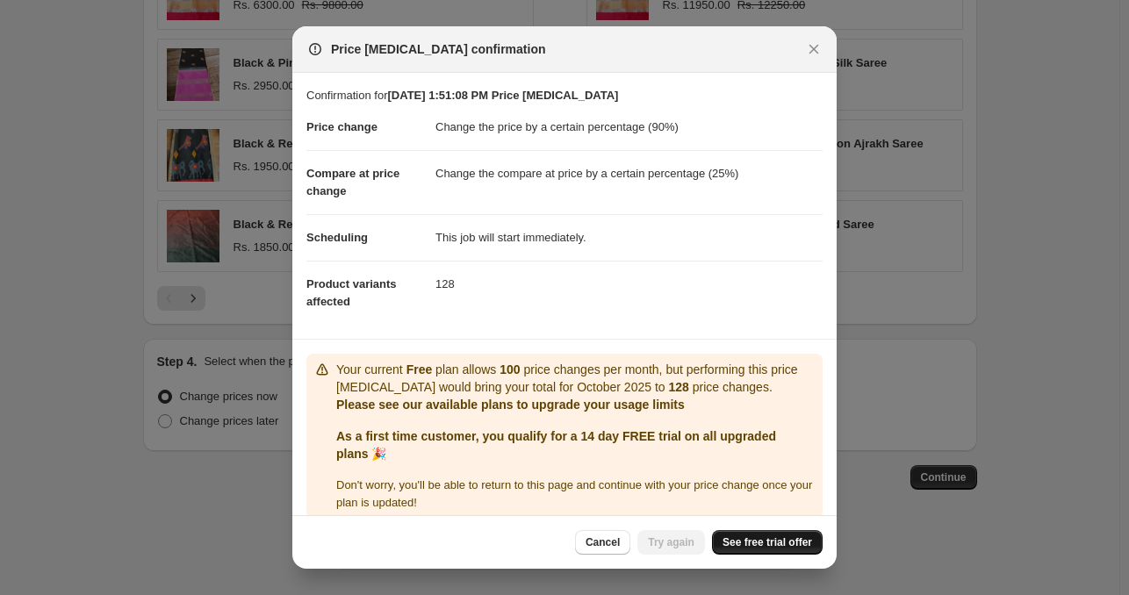
click at [796, 533] on link "See free trial offer" at bounding box center [767, 542] width 111 height 25
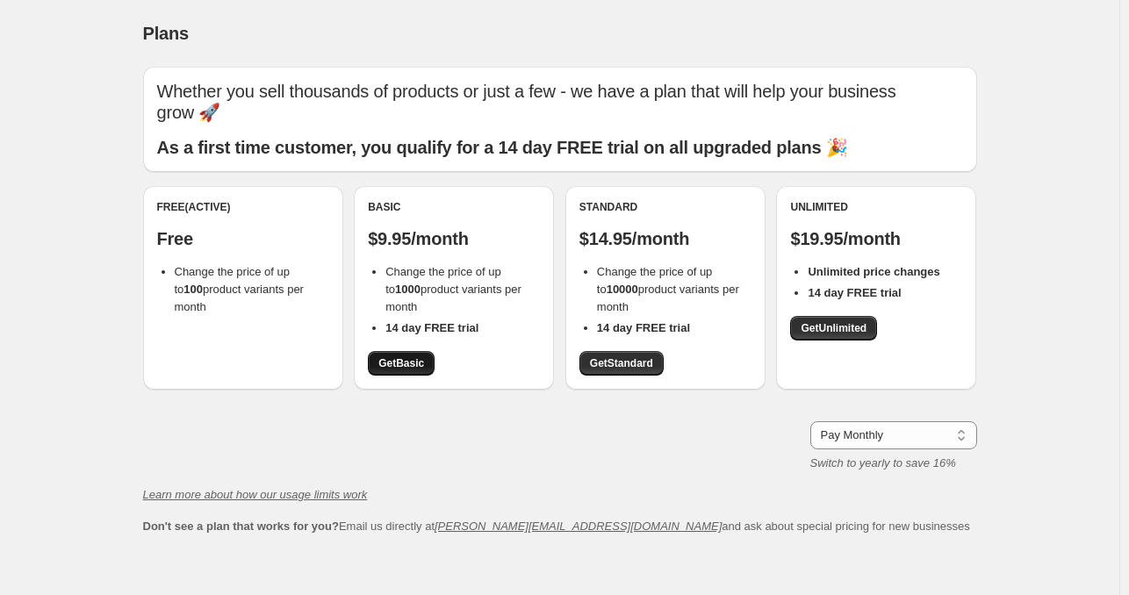
click at [414, 368] on span "Get Basic" at bounding box center [401, 363] width 46 height 14
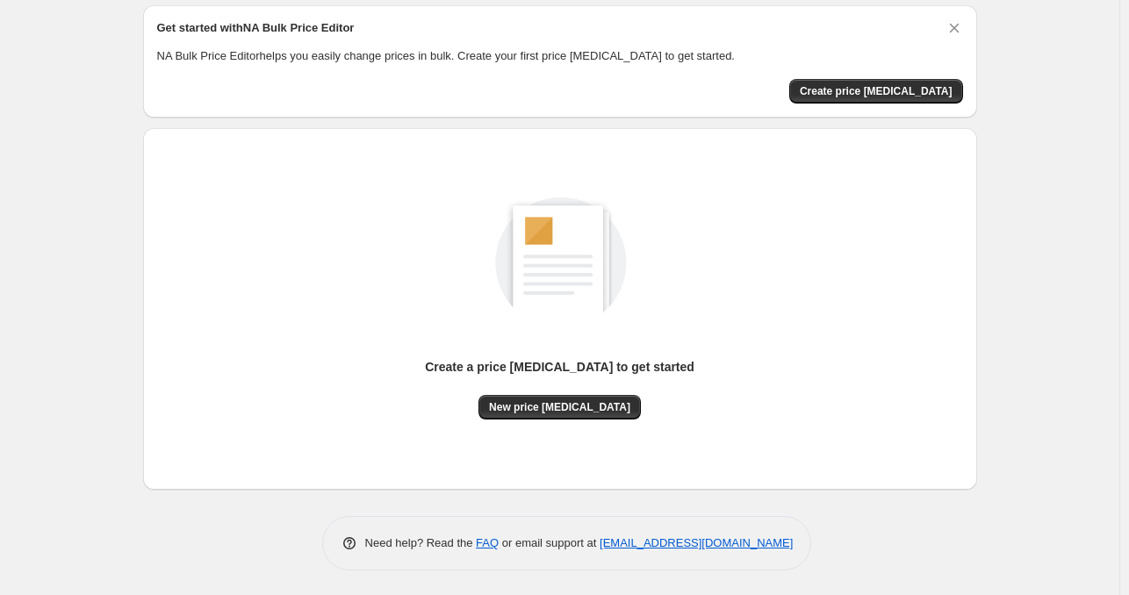
scroll to position [45, 0]
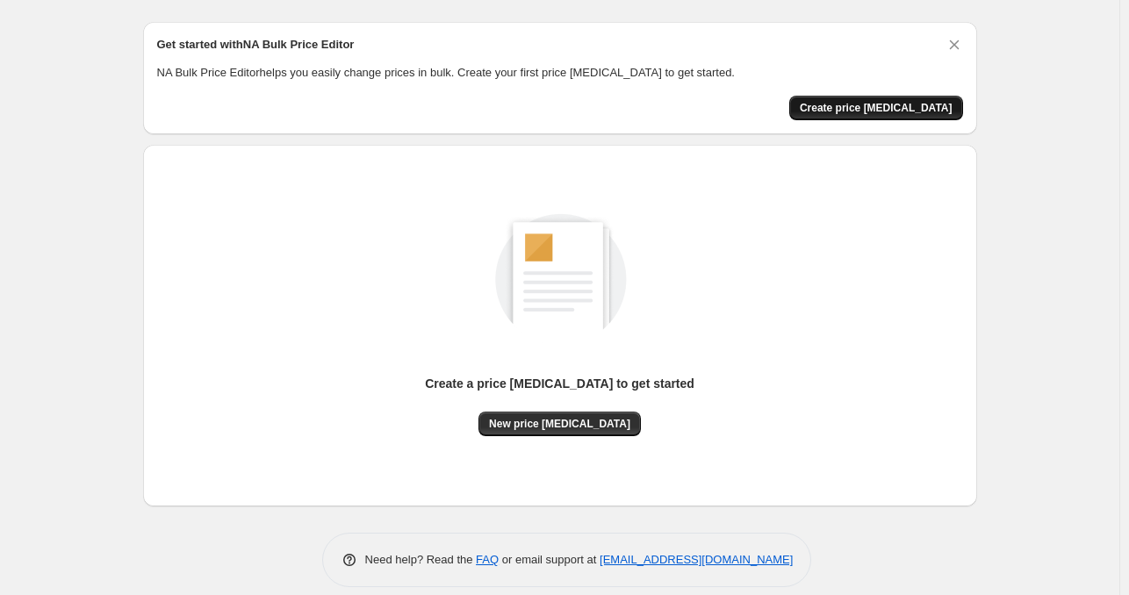
click at [912, 102] on span "Create price [MEDICAL_DATA]" at bounding box center [876, 108] width 153 height 14
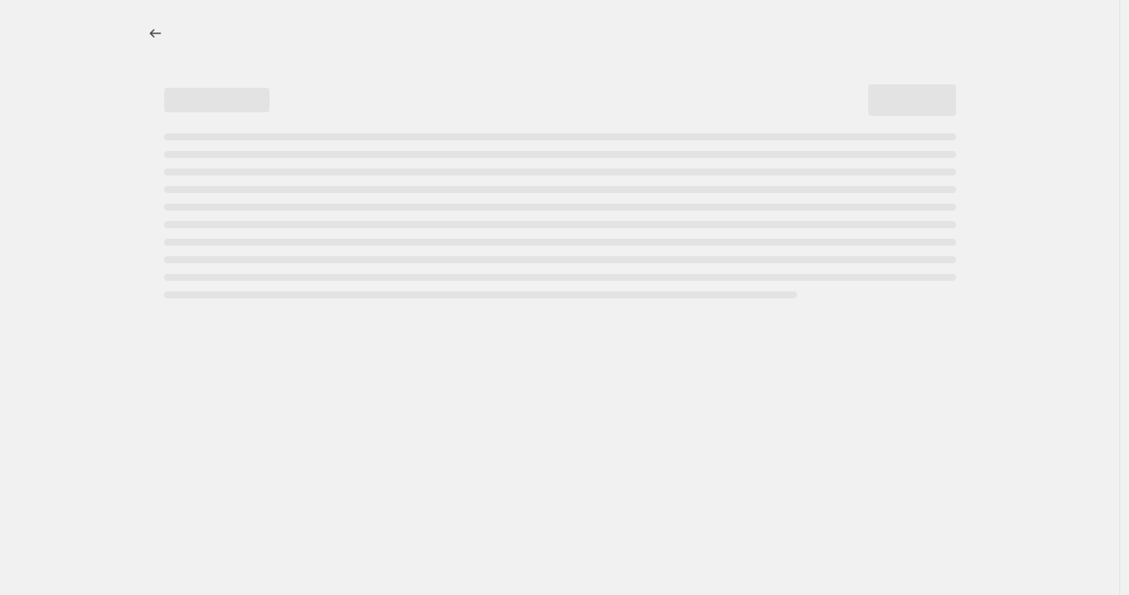
select select "percentage"
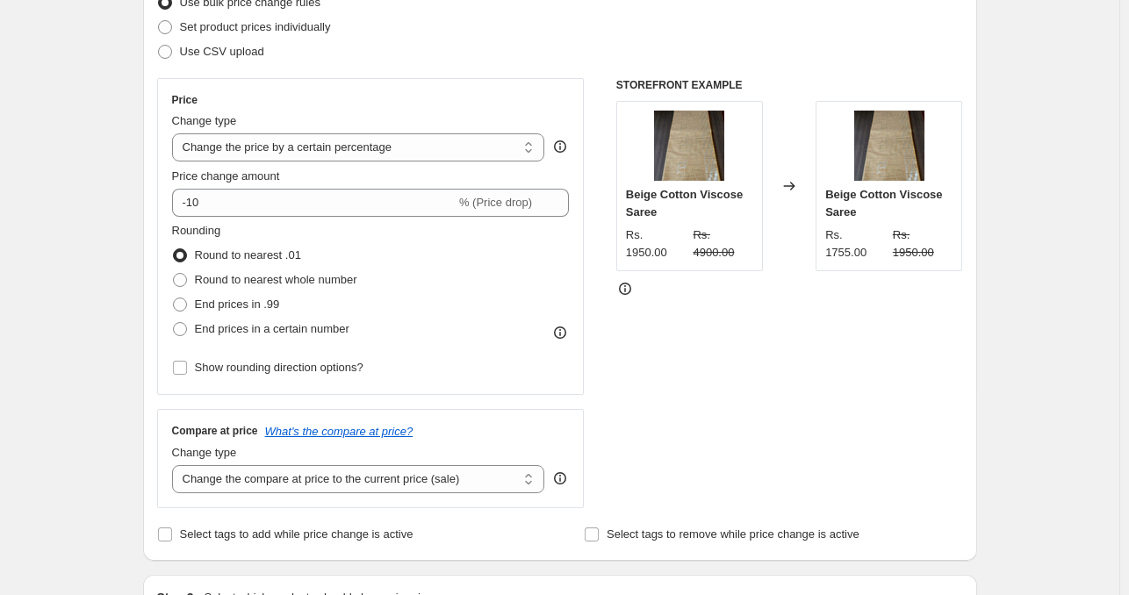
scroll to position [249, 0]
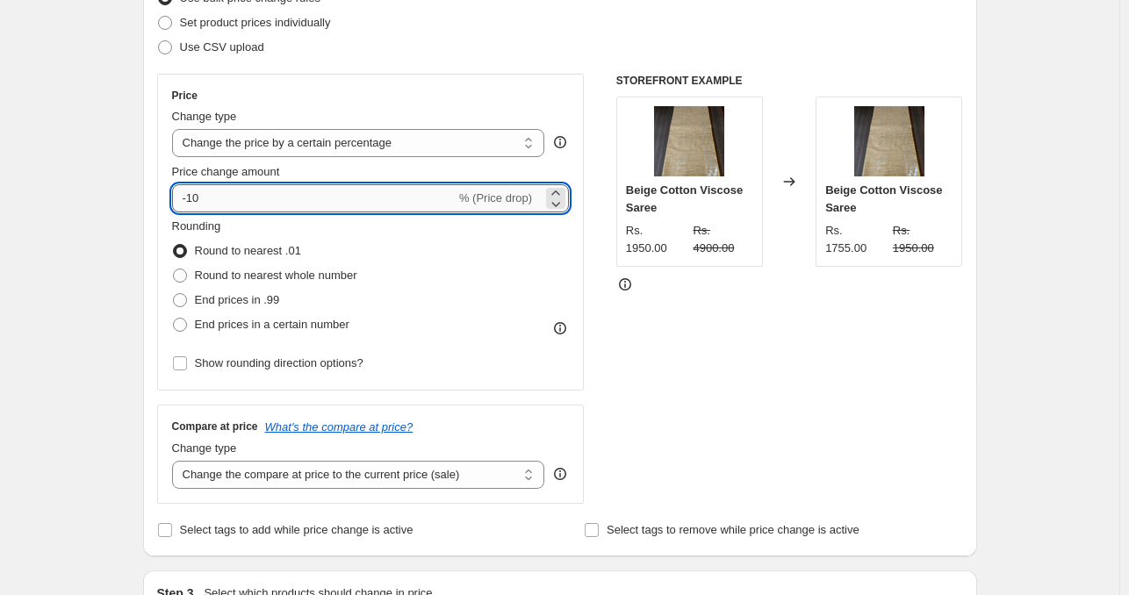
click at [197, 186] on input "-10" at bounding box center [314, 198] width 284 height 28
type input "-9"
type input "90"
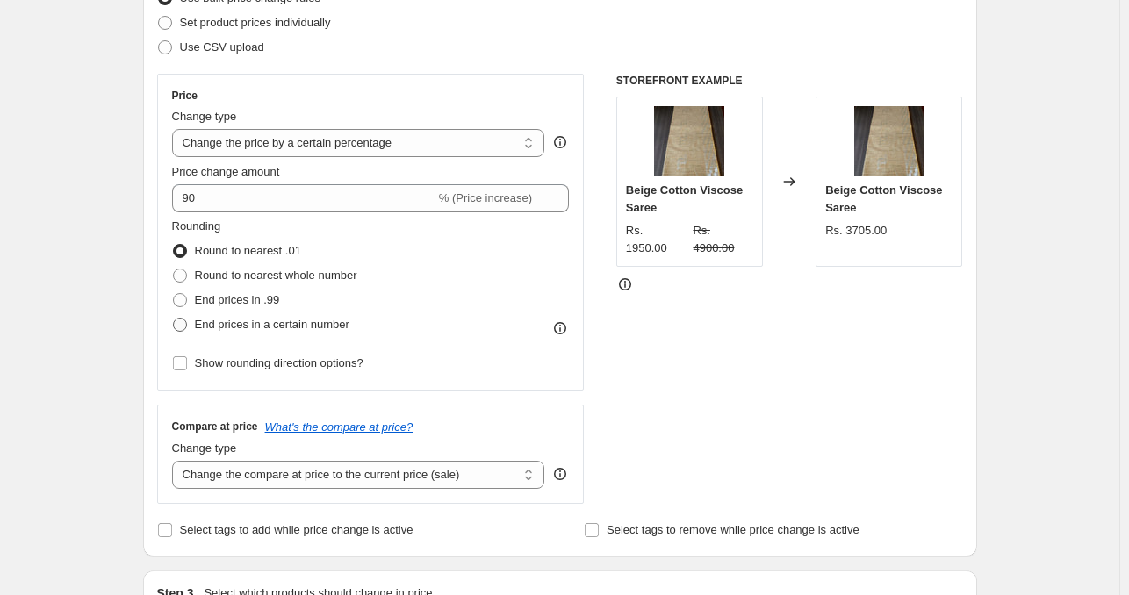
click at [187, 325] on span at bounding box center [180, 325] width 14 height 14
click at [174, 319] on input "End prices in a certain number" at bounding box center [173, 318] width 1 height 1
radio input "true"
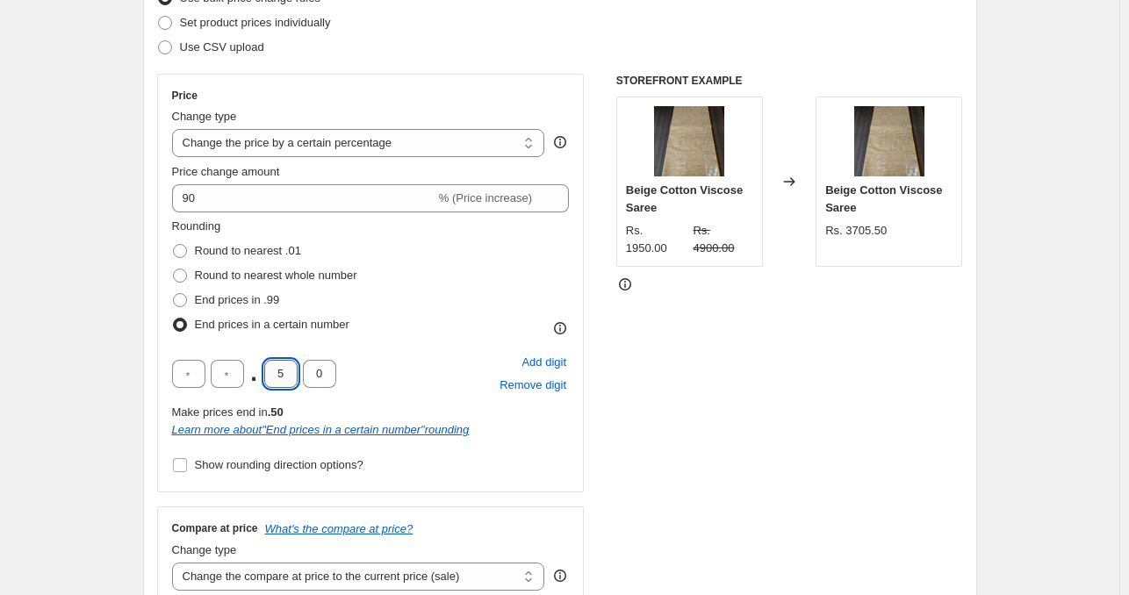
click at [285, 374] on input "5" at bounding box center [280, 374] width 33 height 28
type input "0"
click at [199, 371] on input "text" at bounding box center [188, 374] width 33 height 28
type input "5"
type input "0"
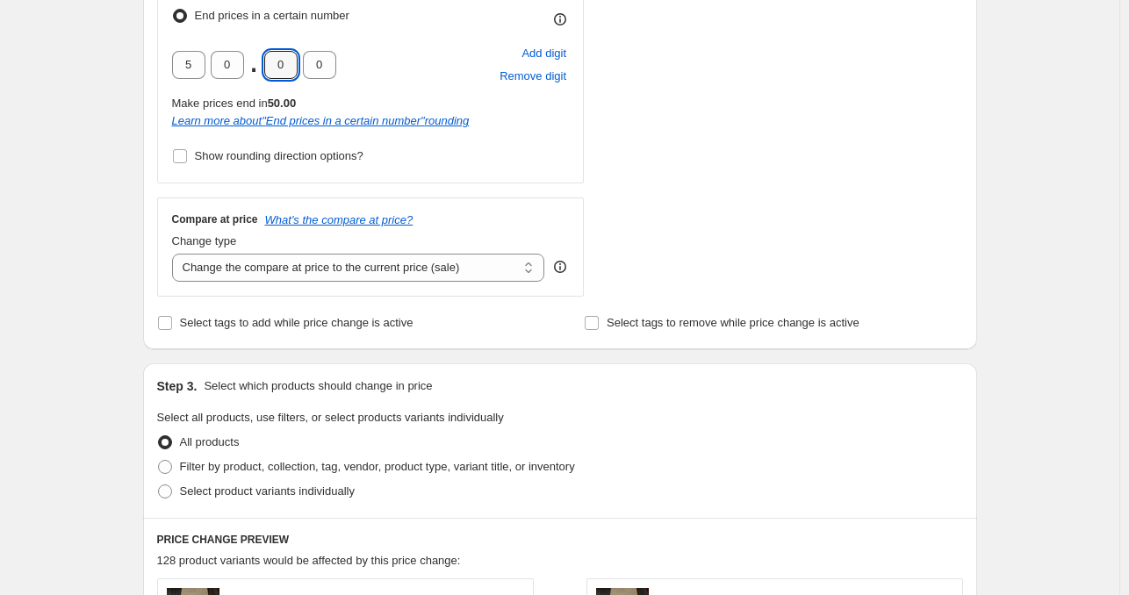
scroll to position [606, 0]
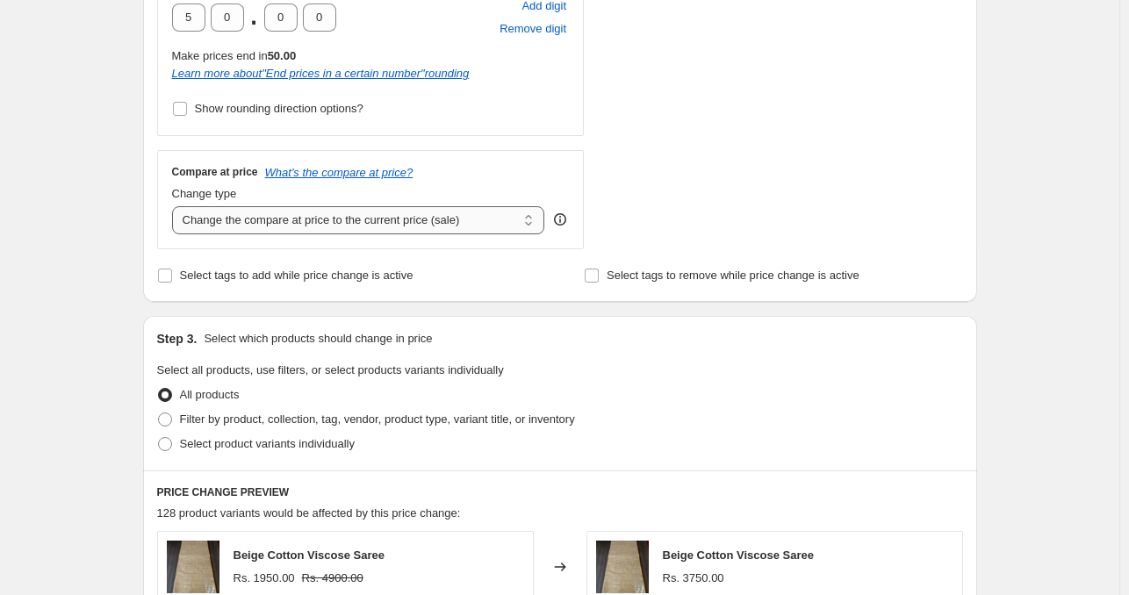
click at [329, 231] on select "Change the compare at price to the current price (sale) Change the compare at p…" at bounding box center [358, 220] width 373 height 28
select select "percentage"
click at [176, 206] on select "Change the compare at price to the current price (sale) Change the compare at p…" at bounding box center [358, 220] width 373 height 28
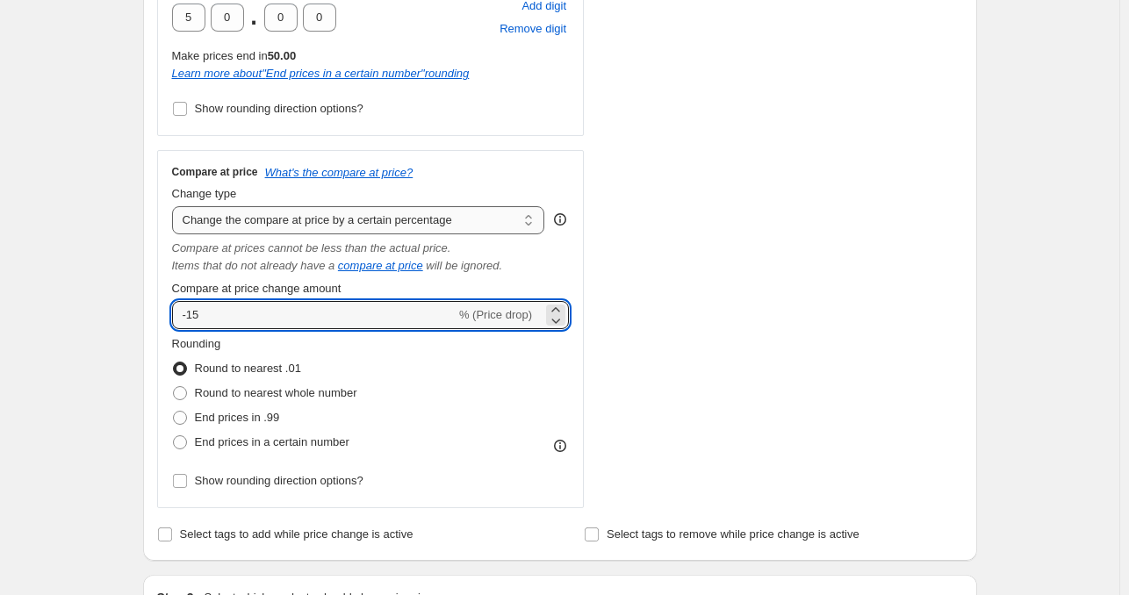
click at [327, 302] on input "-15" at bounding box center [314, 315] width 284 height 28
type input "-1"
type input "9"
type input "25"
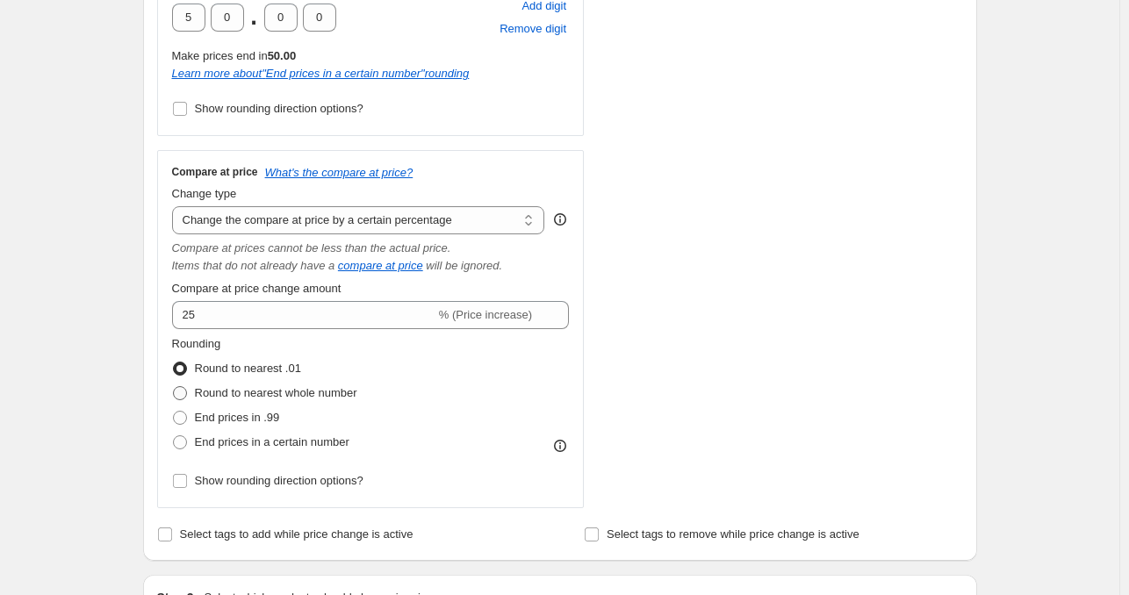
click at [183, 389] on span at bounding box center [180, 393] width 14 height 14
click at [174, 387] on input "Round to nearest whole number" at bounding box center [173, 386] width 1 height 1
radio input "true"
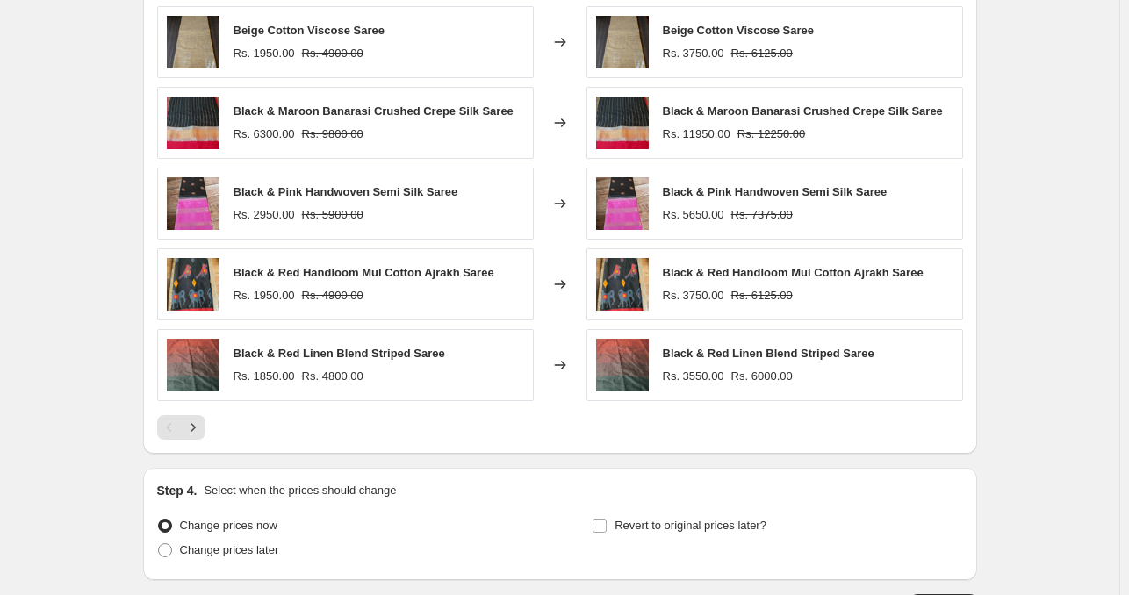
scroll to position [1519, 0]
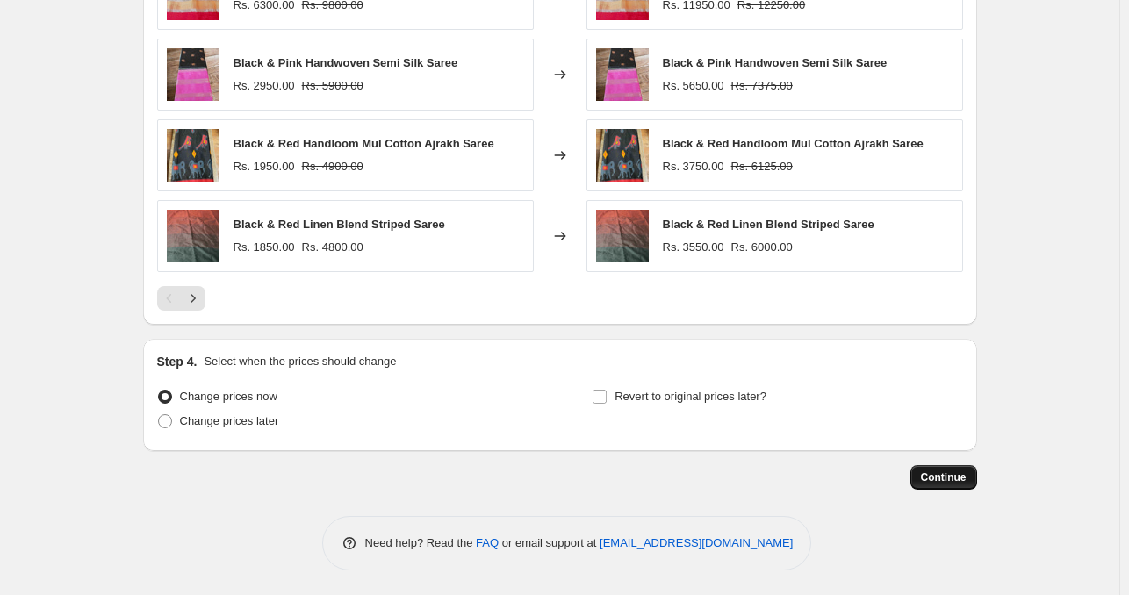
click at [950, 478] on span "Continue" at bounding box center [944, 478] width 46 height 14
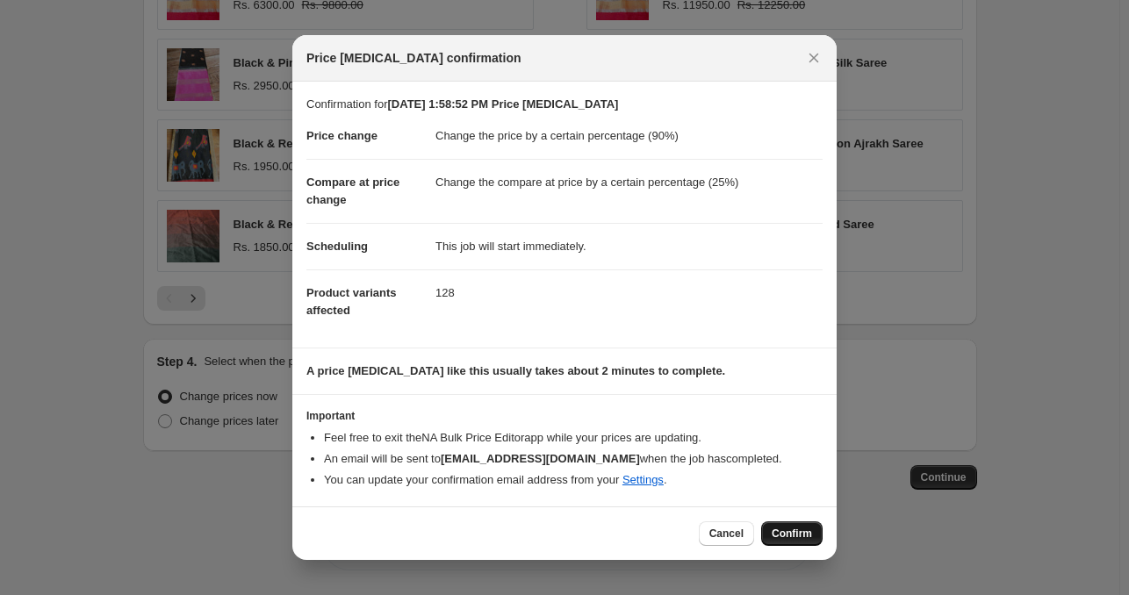
click at [787, 536] on span "Confirm" at bounding box center [792, 534] width 40 height 14
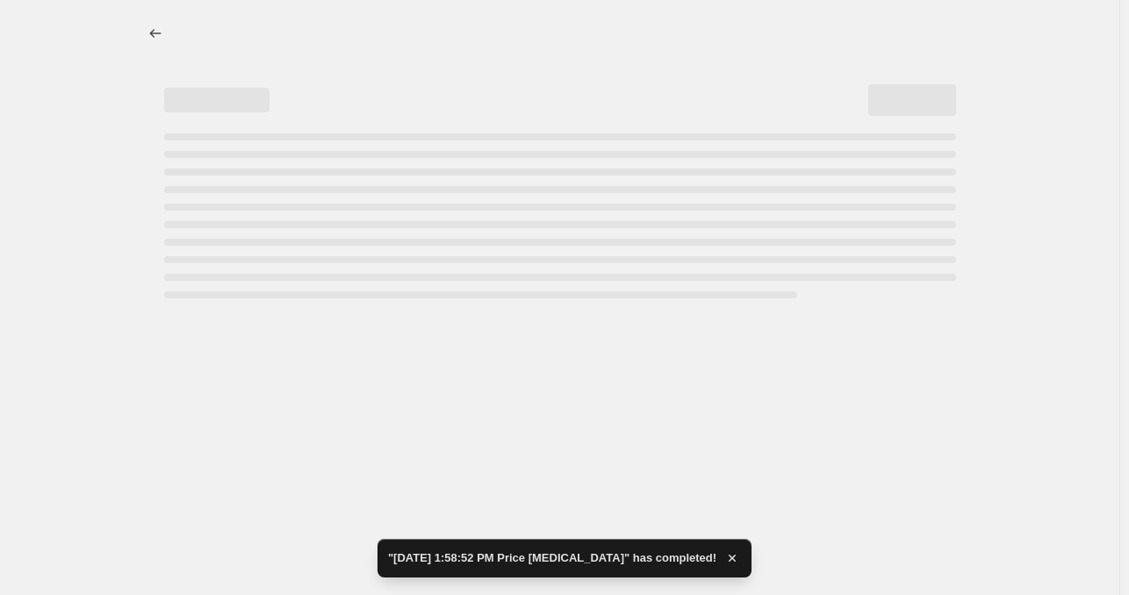
select select "percentage"
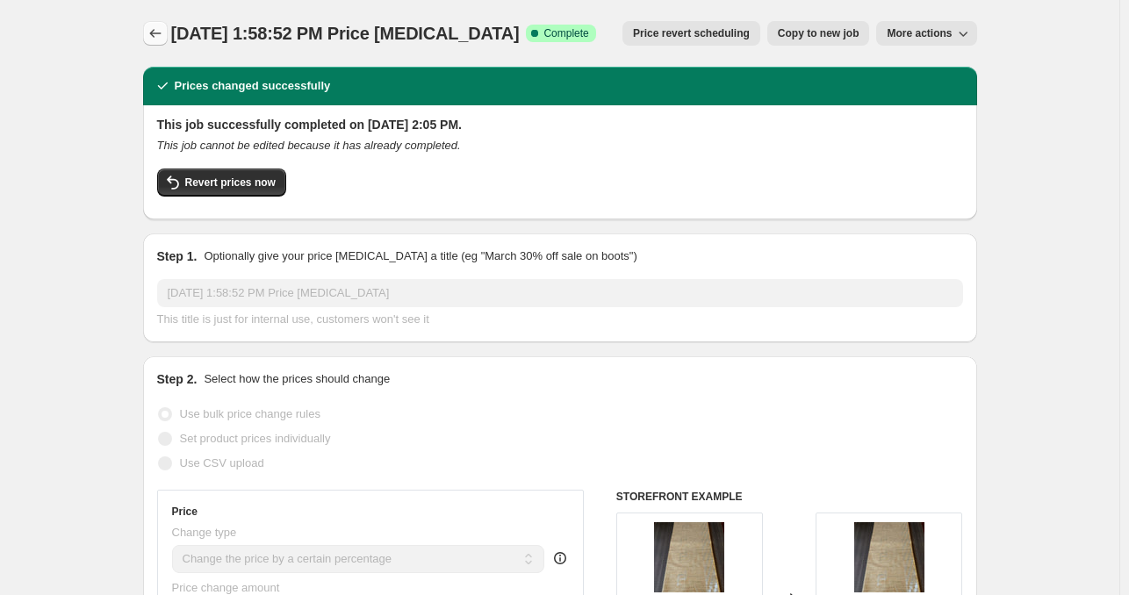
click at [156, 34] on icon "Price change jobs" at bounding box center [156, 34] width 18 height 18
